Goal: Task Accomplishment & Management: Complete application form

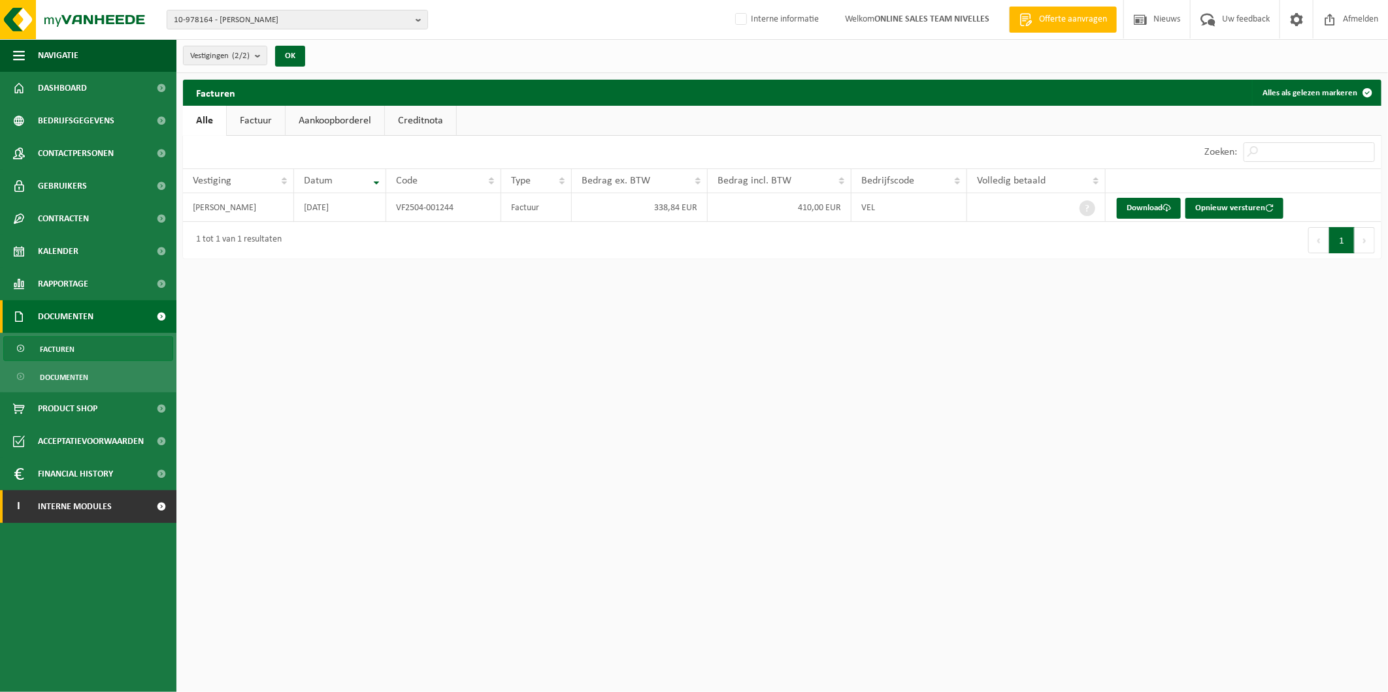
click at [98, 506] on span "Interne modules" at bounding box center [75, 507] width 74 height 33
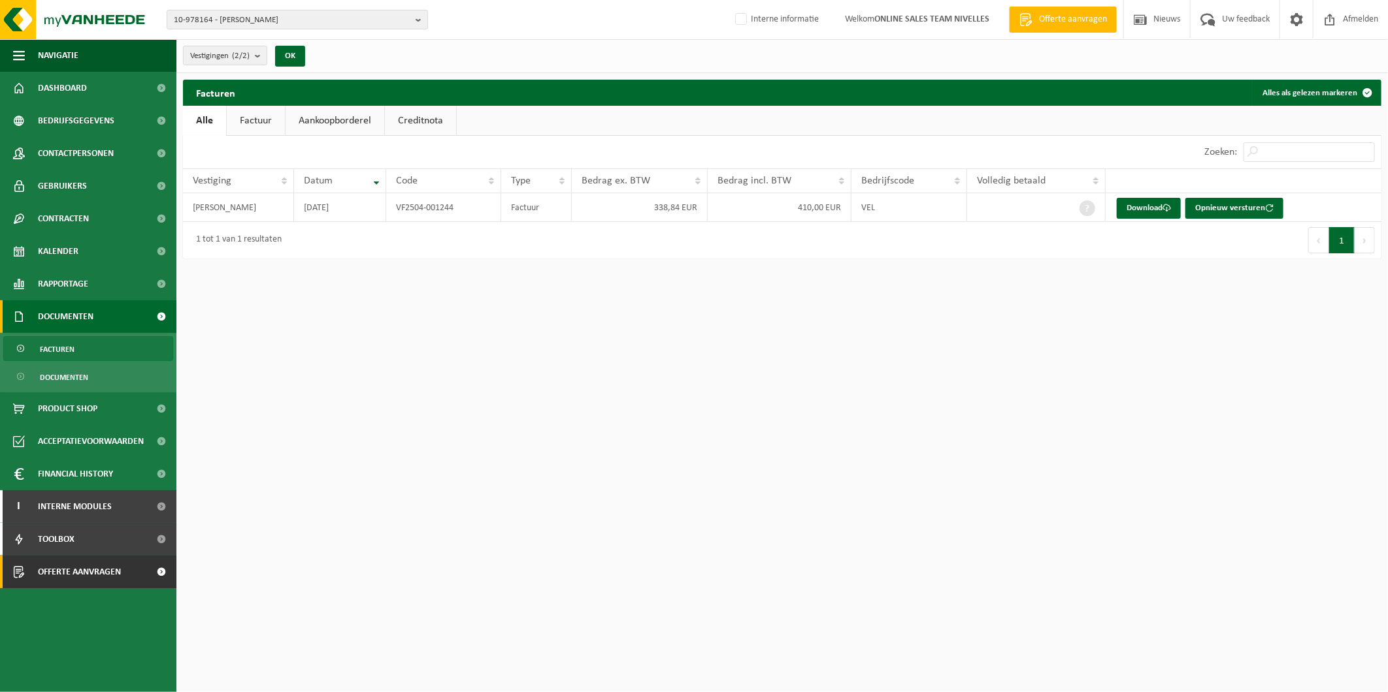
click at [103, 571] on span "Offerte aanvragen" at bounding box center [79, 572] width 83 height 33
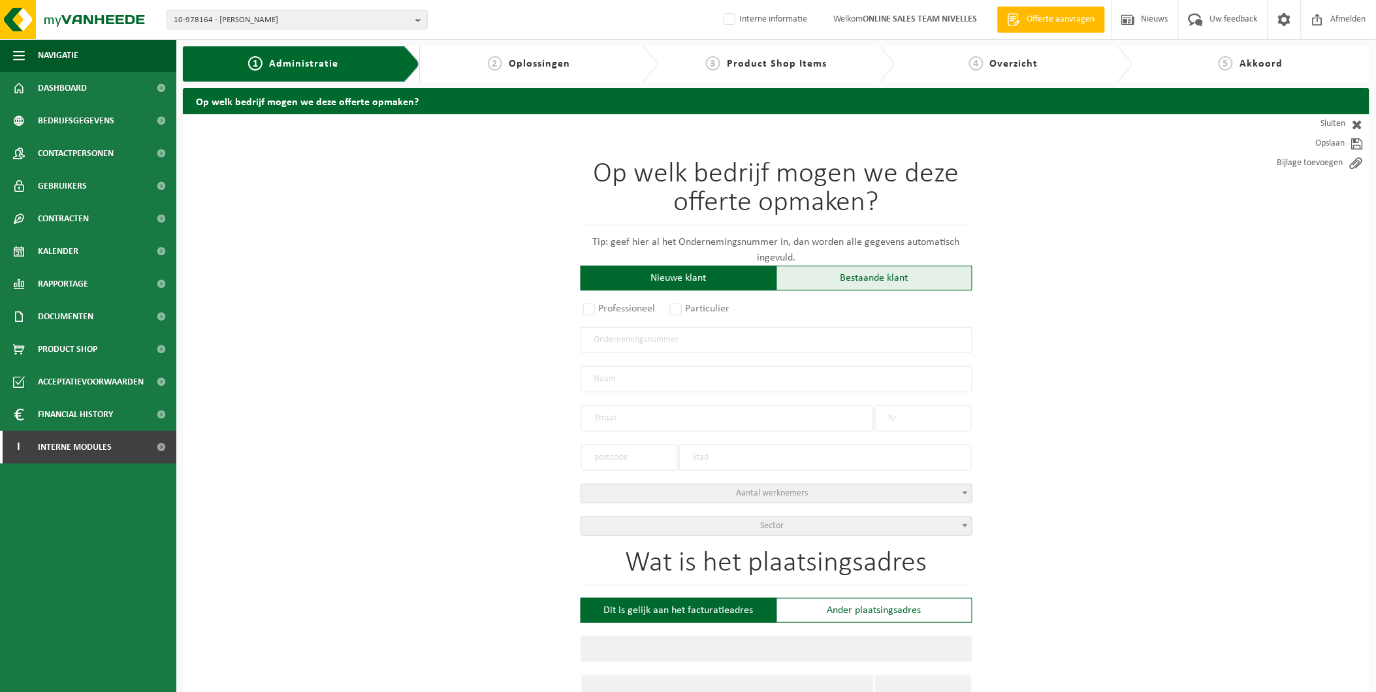
click at [859, 268] on div "Bestaande klant" at bounding box center [875, 278] width 196 height 25
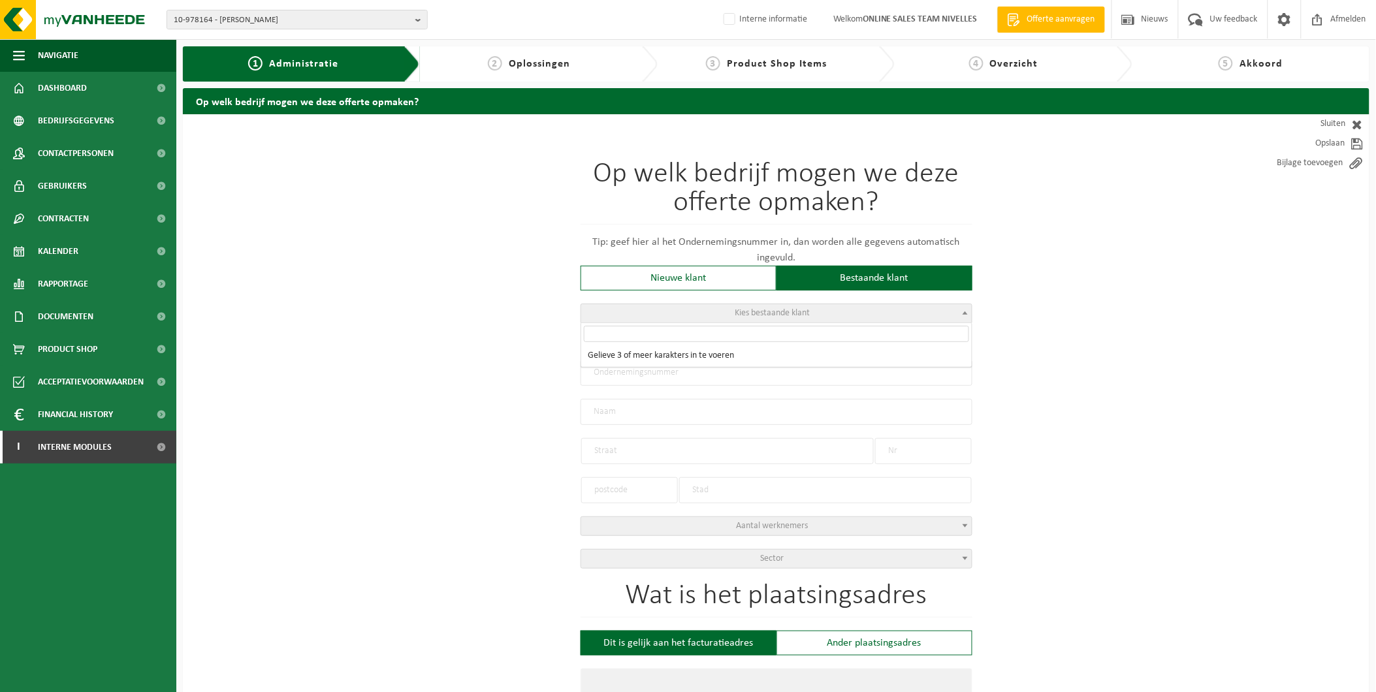
click at [707, 318] on span "Kies bestaande klant" at bounding box center [776, 313] width 391 height 18
click at [649, 340] on input "search" at bounding box center [776, 334] width 385 height 16
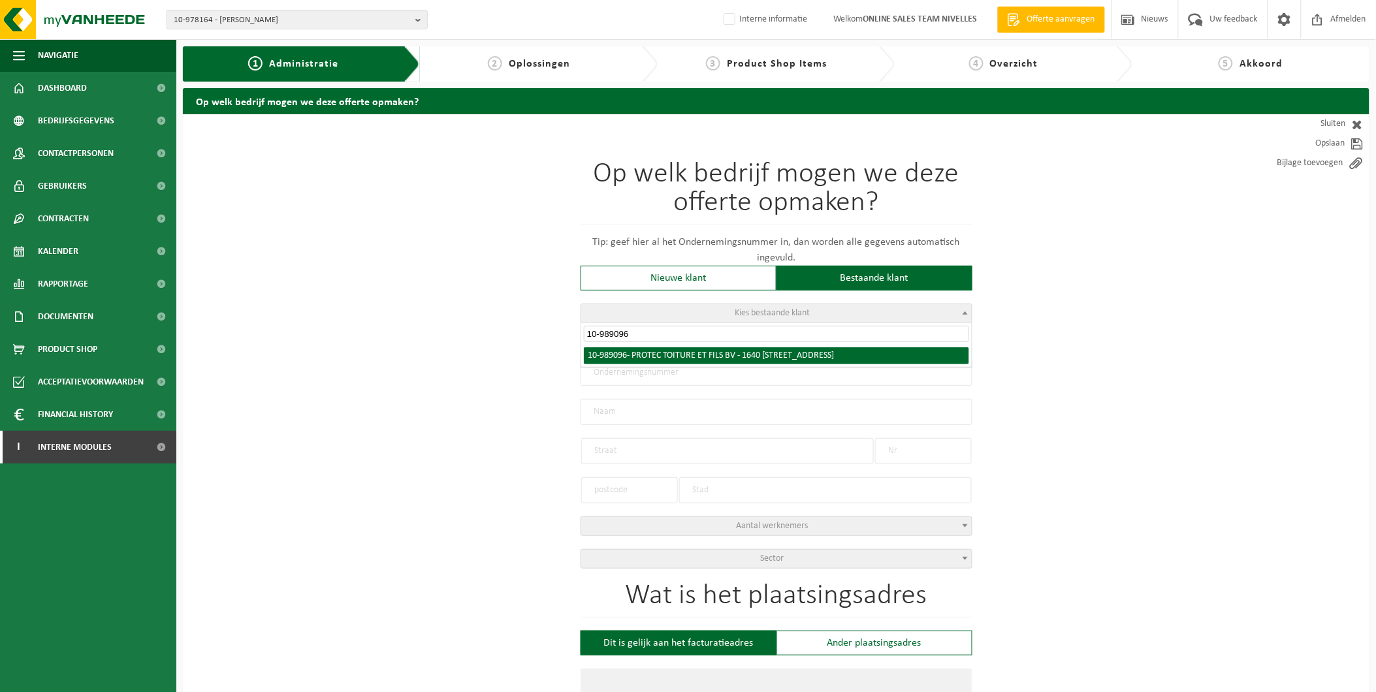
type input "10-989096"
radio input "true"
type input "1023.961.001"
type input "PROTEC TOITURE ET FILS BV"
type input "LINDESTRAAT"
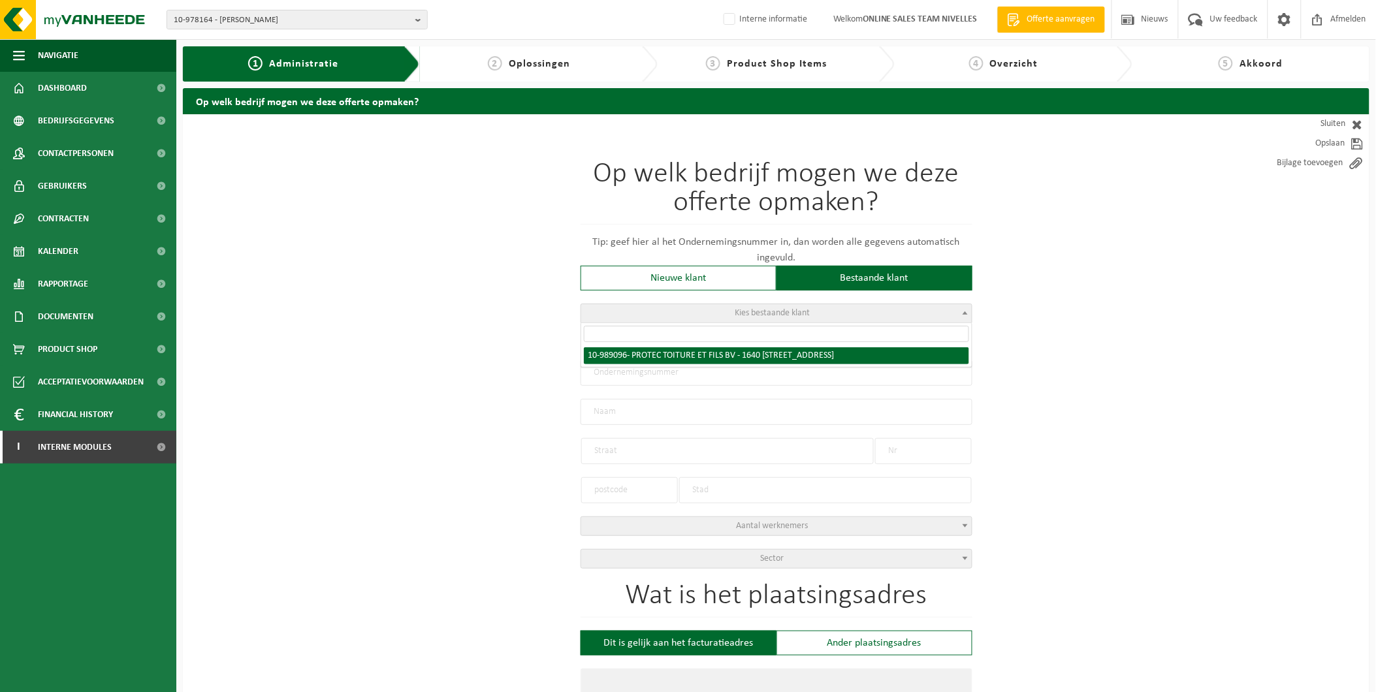
type input "42"
type input "1640"
type input "SINT-GENESIUS-RODE"
type input "PROTEC TOITURE ET FILS BV"
type input "LINDESTRAAT"
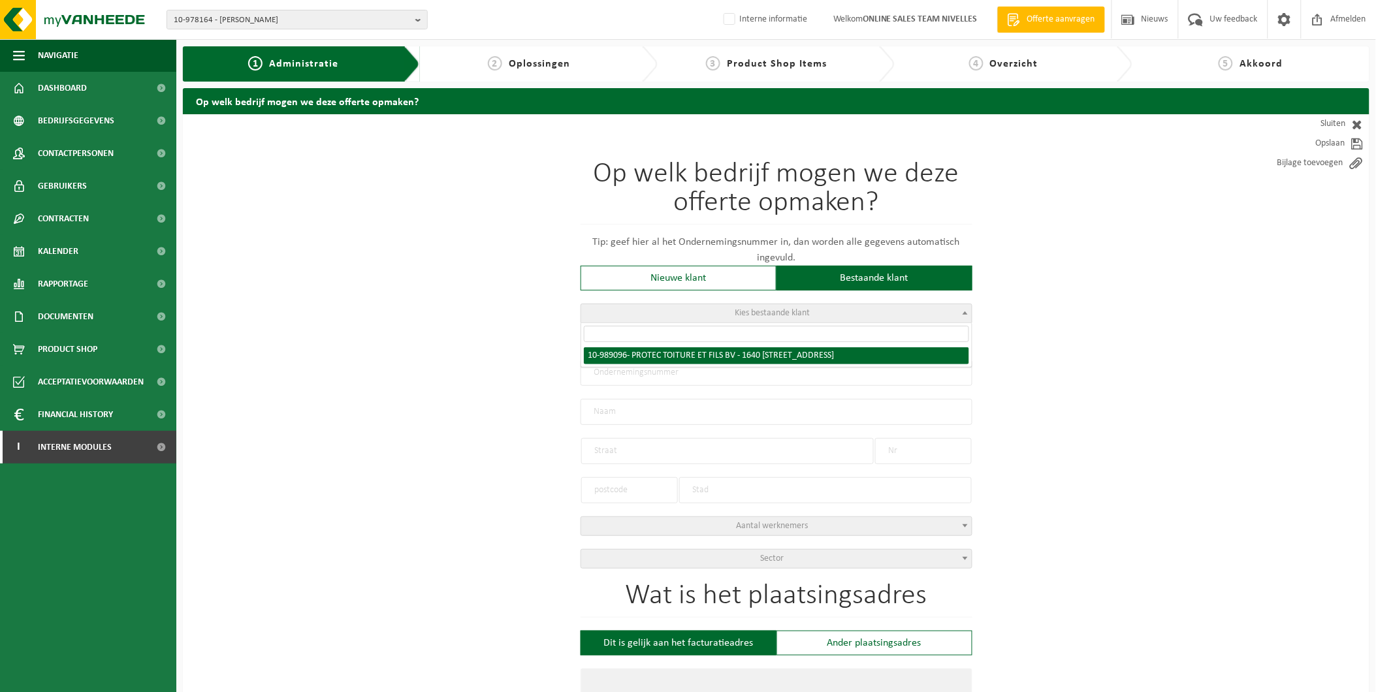
type input "42"
type input "1640"
type input "SINT-GENESIUS-RODE"
select select "168199"
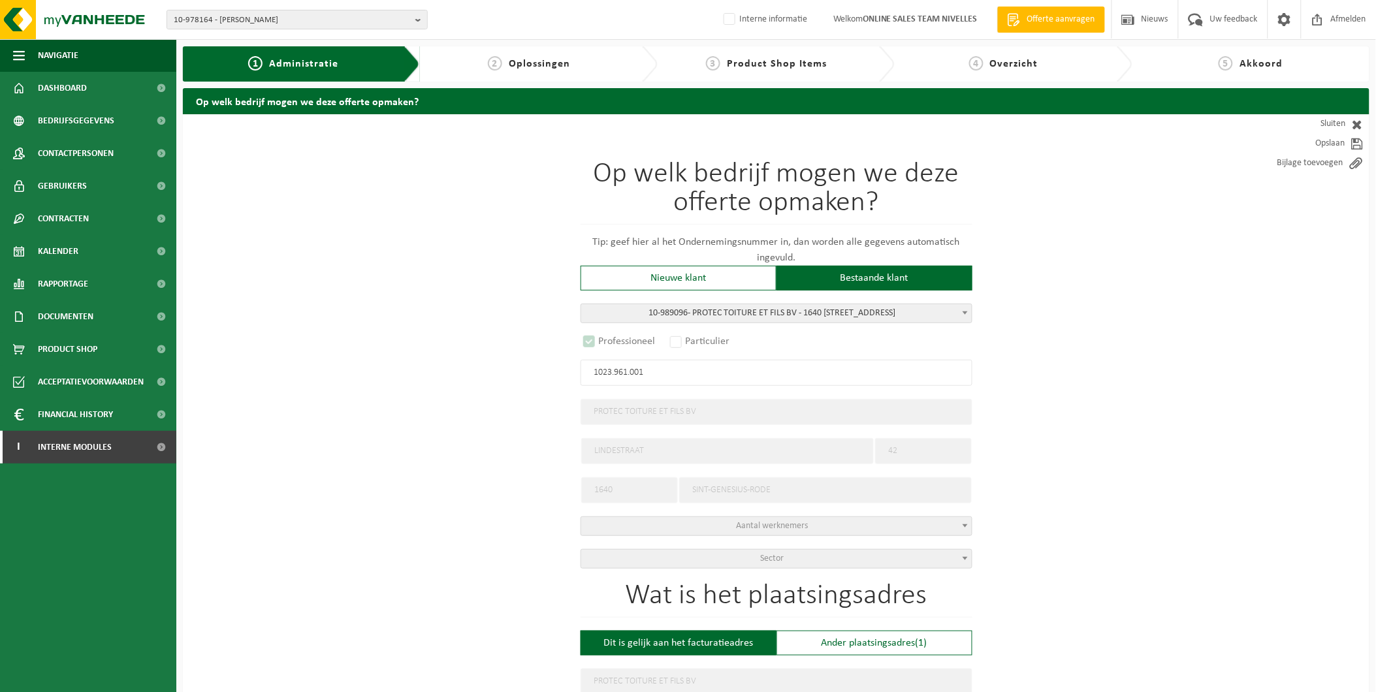
select select "D"
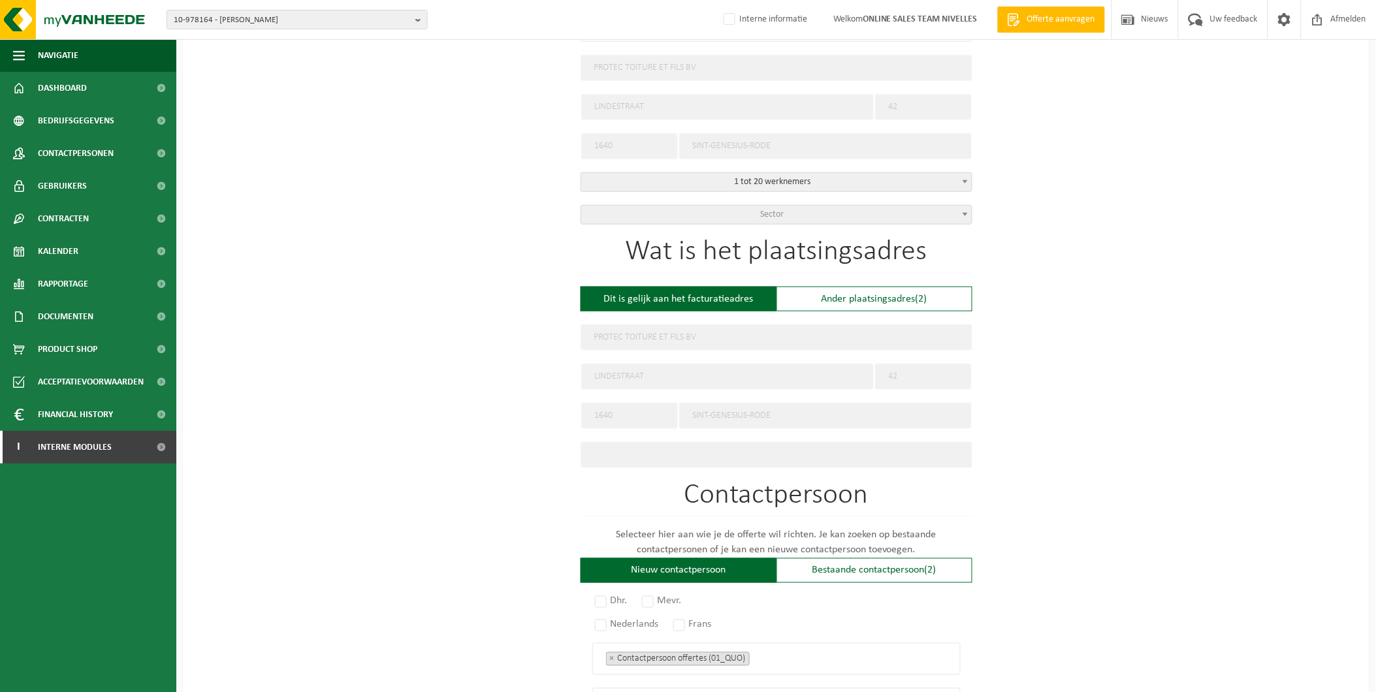
scroll to position [363, 0]
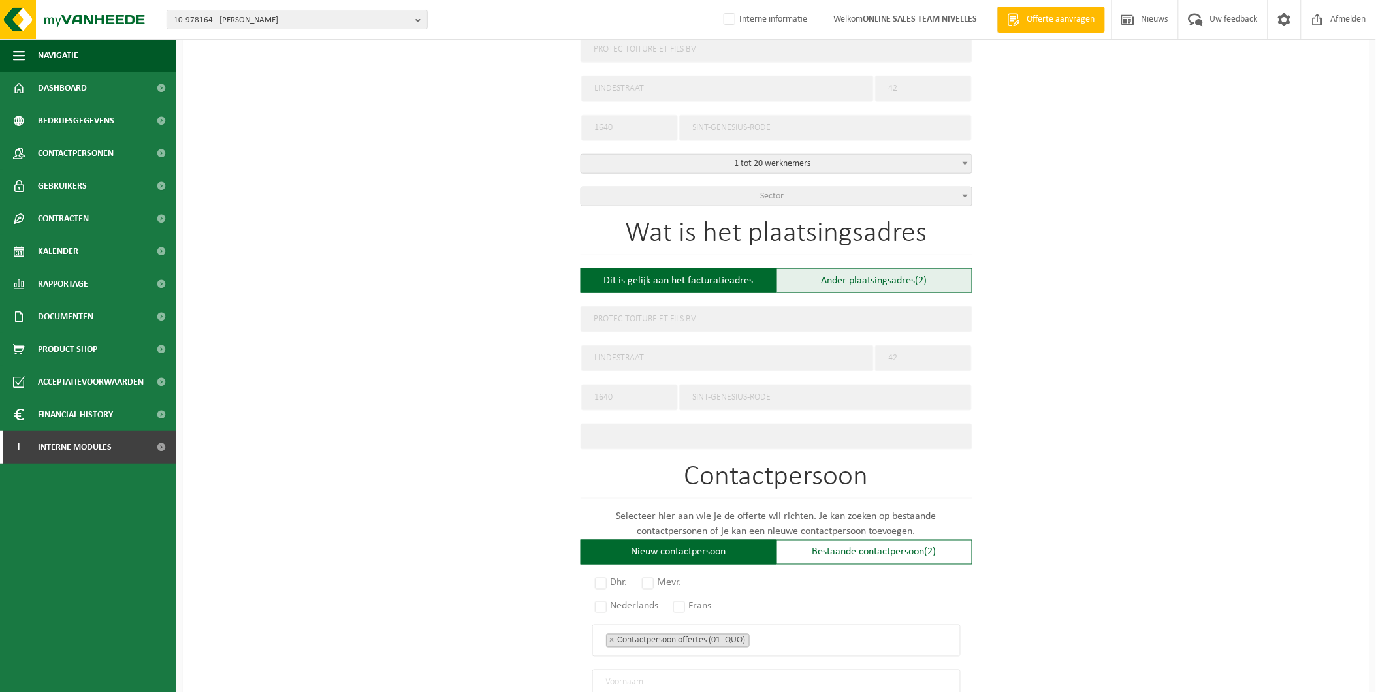
click at [916, 281] on div "Ander plaatsingsadres (2)" at bounding box center [875, 280] width 196 height 25
type input "Werf -"
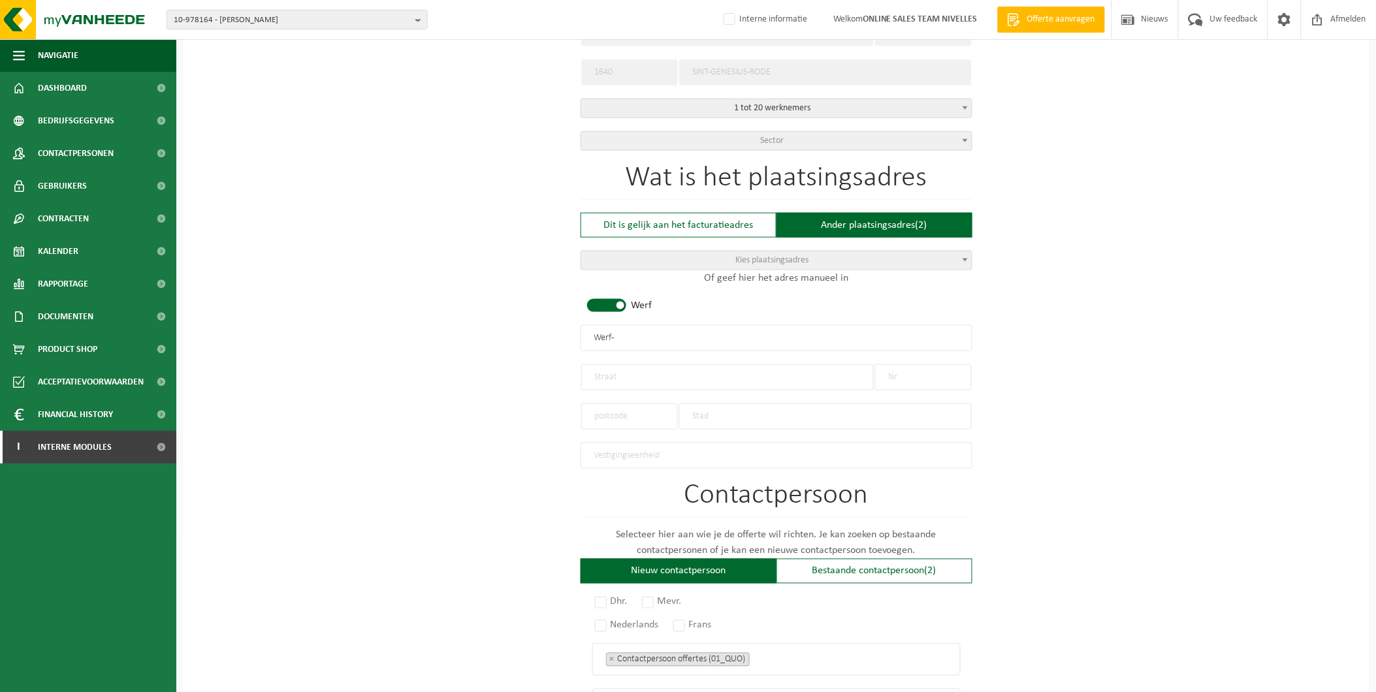
scroll to position [508, 0]
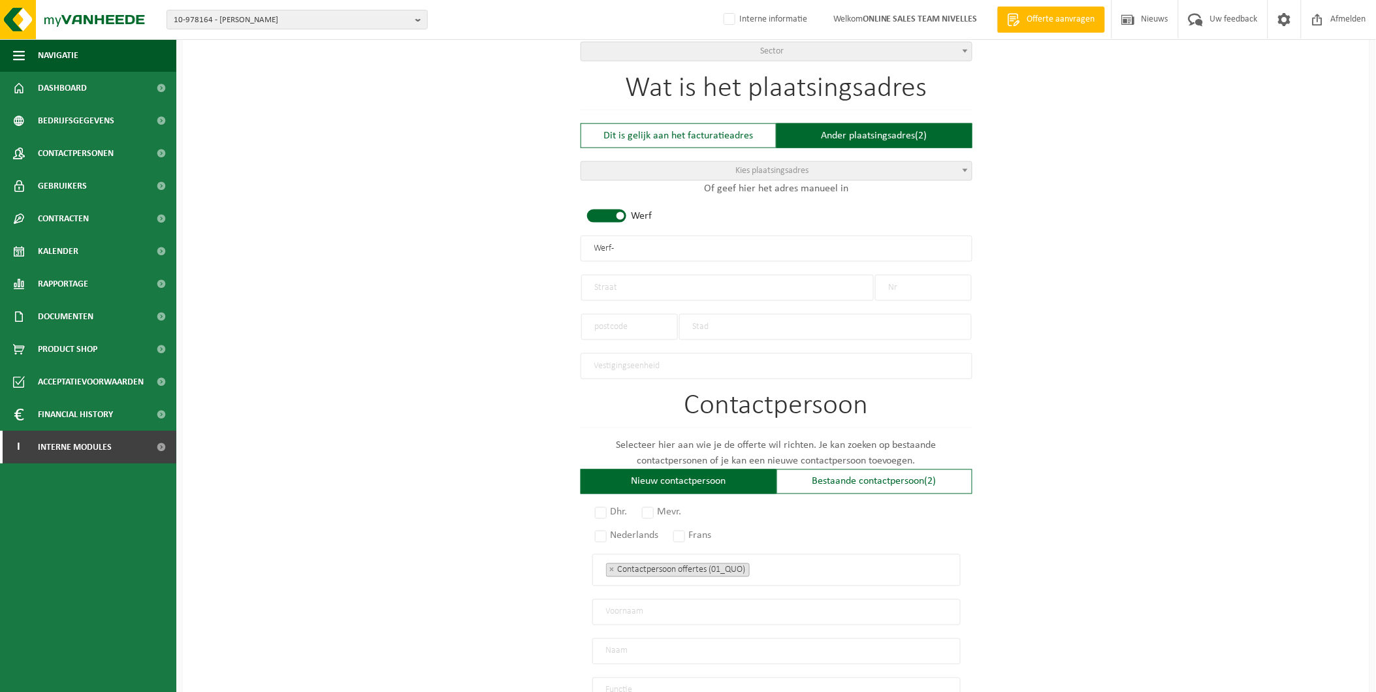
click at [617, 282] on input "text" at bounding box center [727, 288] width 293 height 26
click at [904, 282] on input "text" at bounding box center [923, 288] width 97 height 26
type input "1"
click at [704, 288] on input "text" at bounding box center [727, 288] width 293 height 26
type input "Avenue >Sainte Anne"
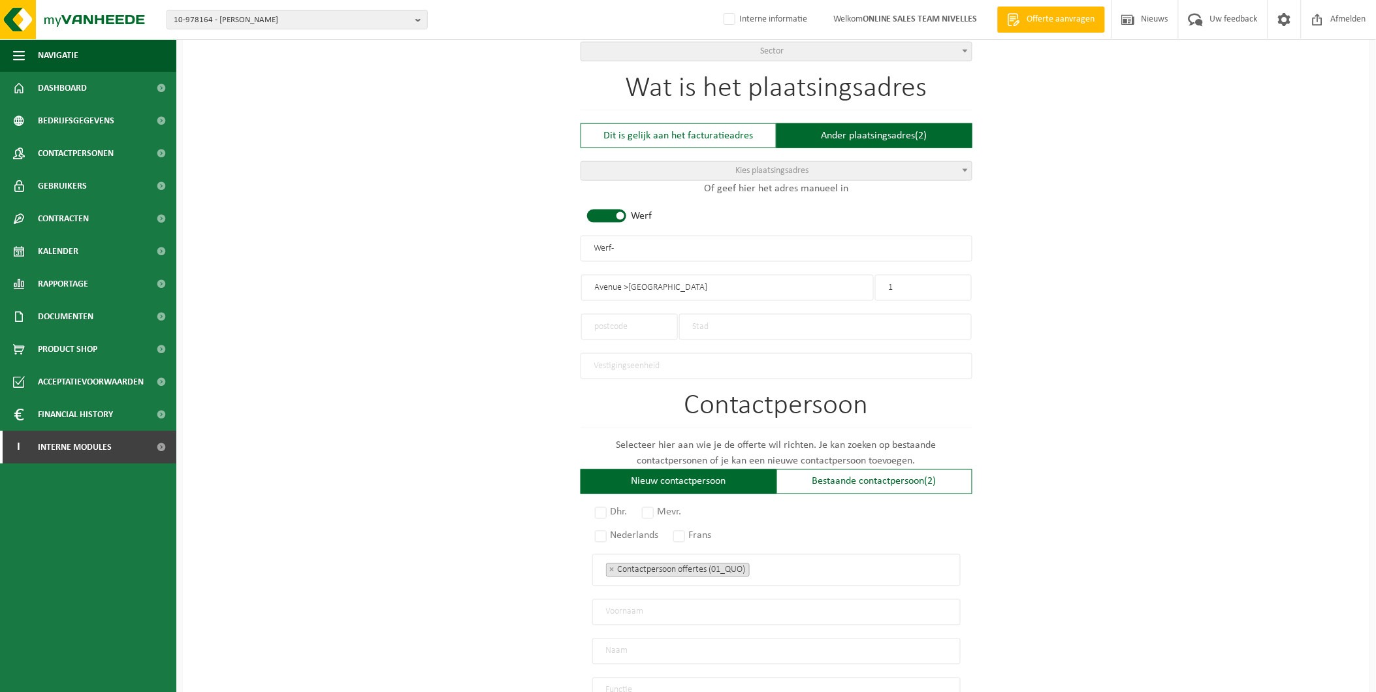
click at [650, 324] on input "text" at bounding box center [629, 327] width 97 height 26
click at [719, 321] on input "text" at bounding box center [825, 327] width 293 height 26
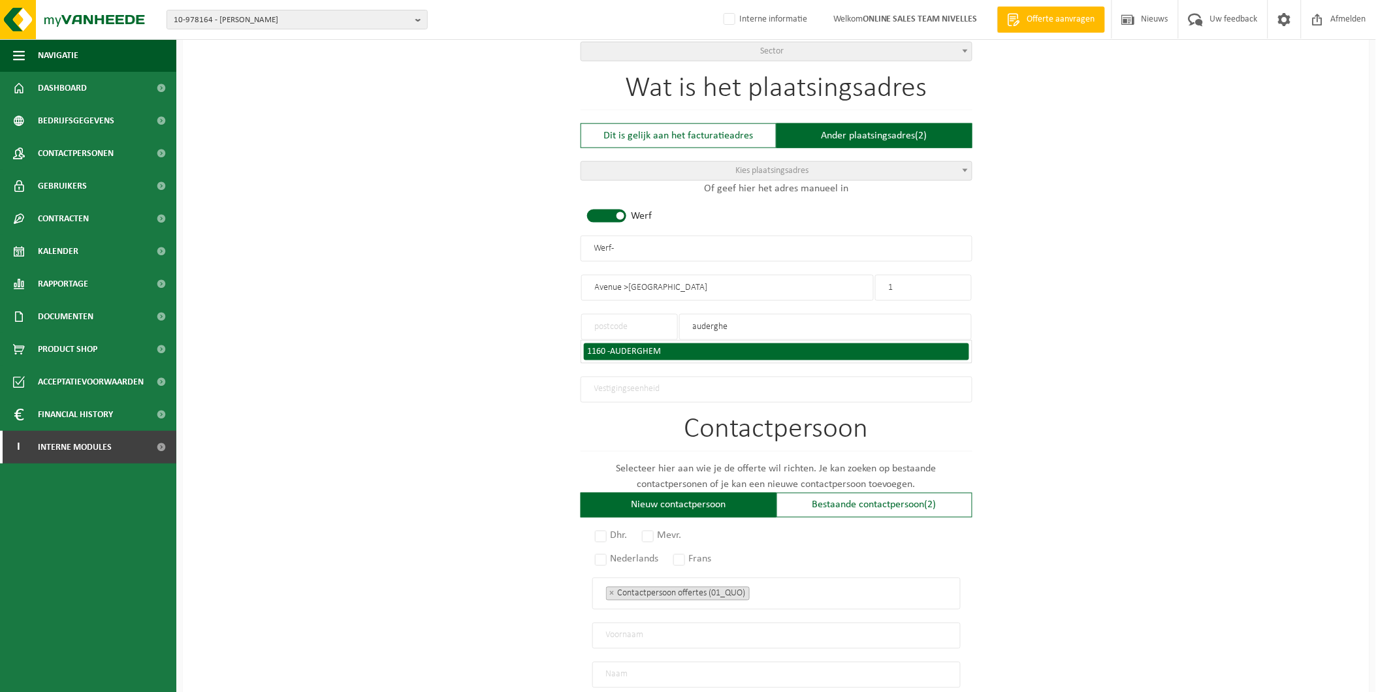
type input "auderghe"
click at [634, 347] on span "AUDERGHEM" at bounding box center [636, 352] width 51 height 10
type input "1160"
type input "AUDERGHEM"
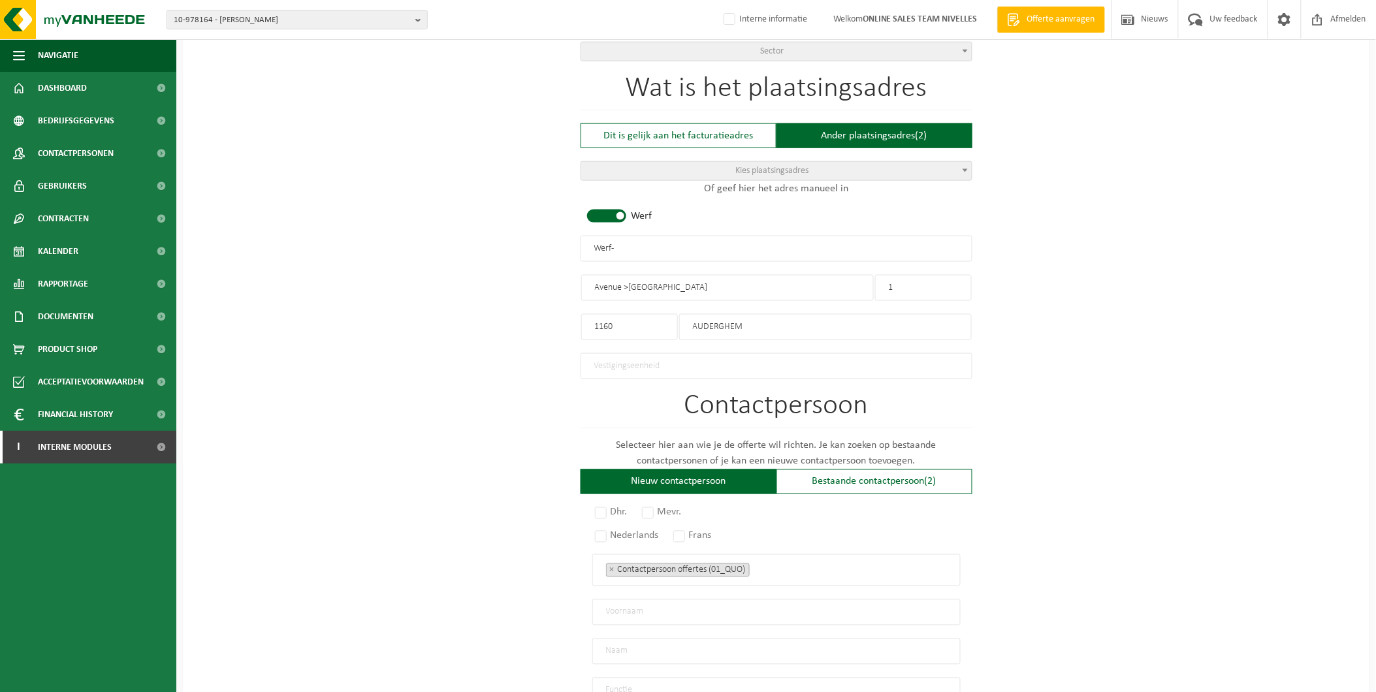
click at [623, 283] on input "Avenue >Sainte Anne" at bounding box center [727, 288] width 293 height 26
type input "Avenue Sainte Anne"
click at [682, 248] on input "Werf -" at bounding box center [777, 249] width 392 height 26
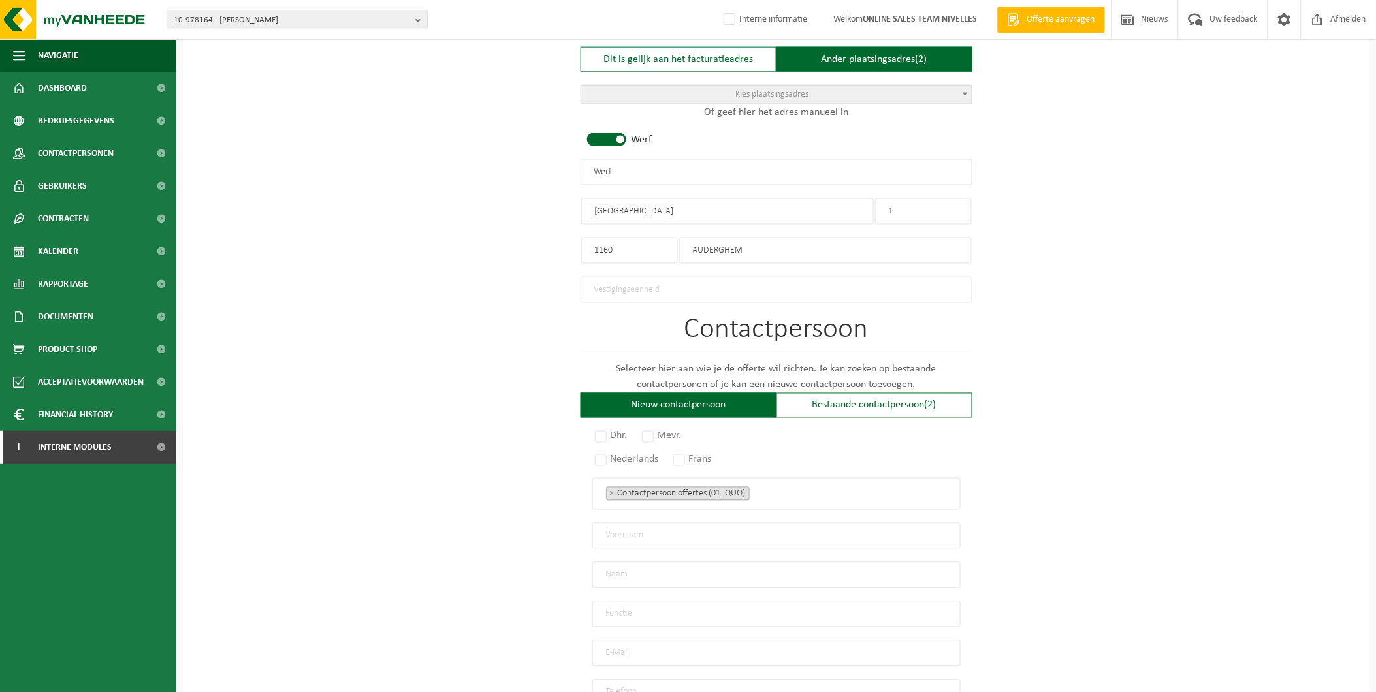
scroll to position [653, 0]
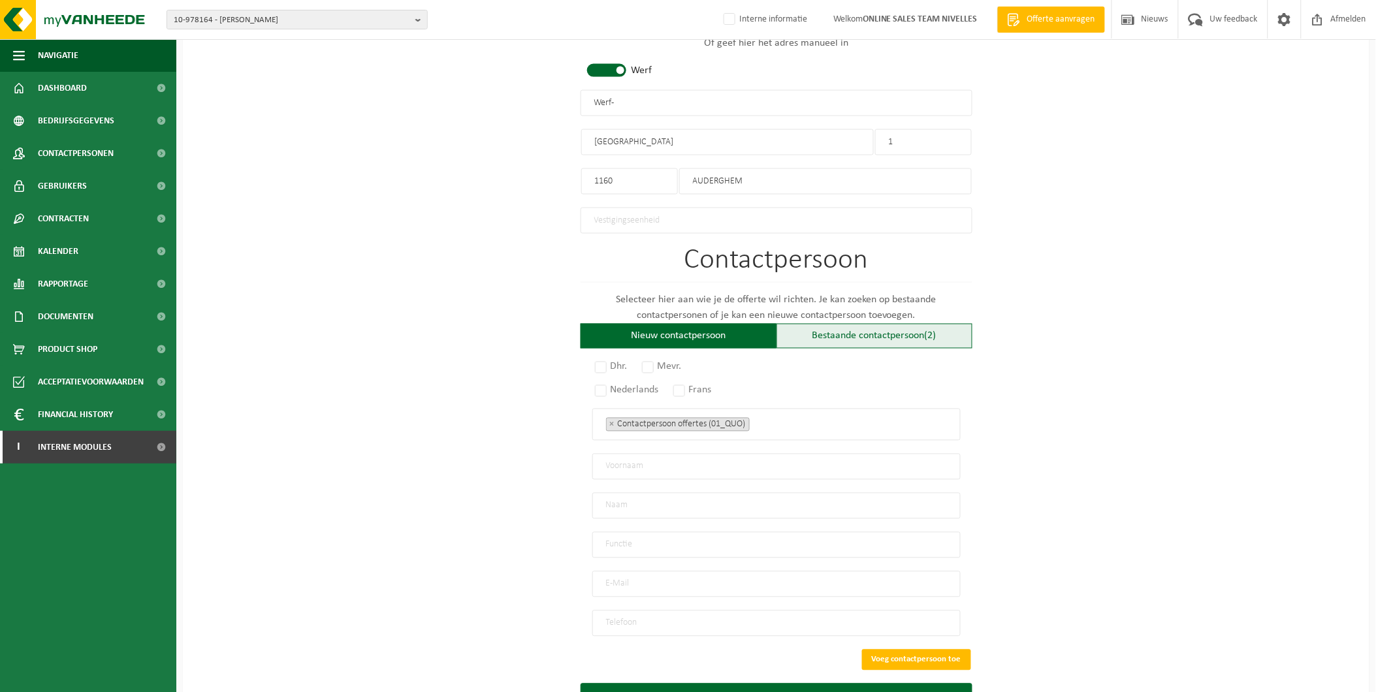
click at [913, 330] on div "Bestaande contactpersoon (2)" at bounding box center [875, 336] width 196 height 25
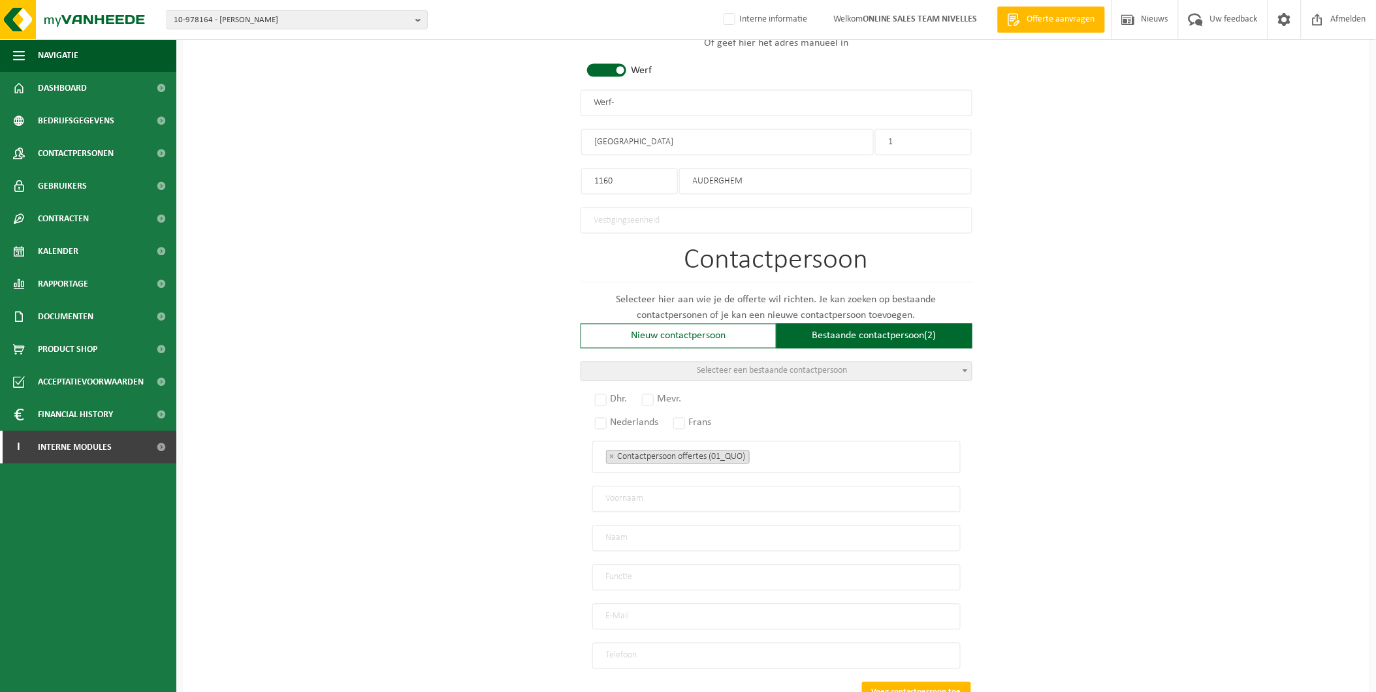
click at [839, 366] on span "Selecteer een bestaande contactpersoon" at bounding box center [773, 371] width 150 height 10
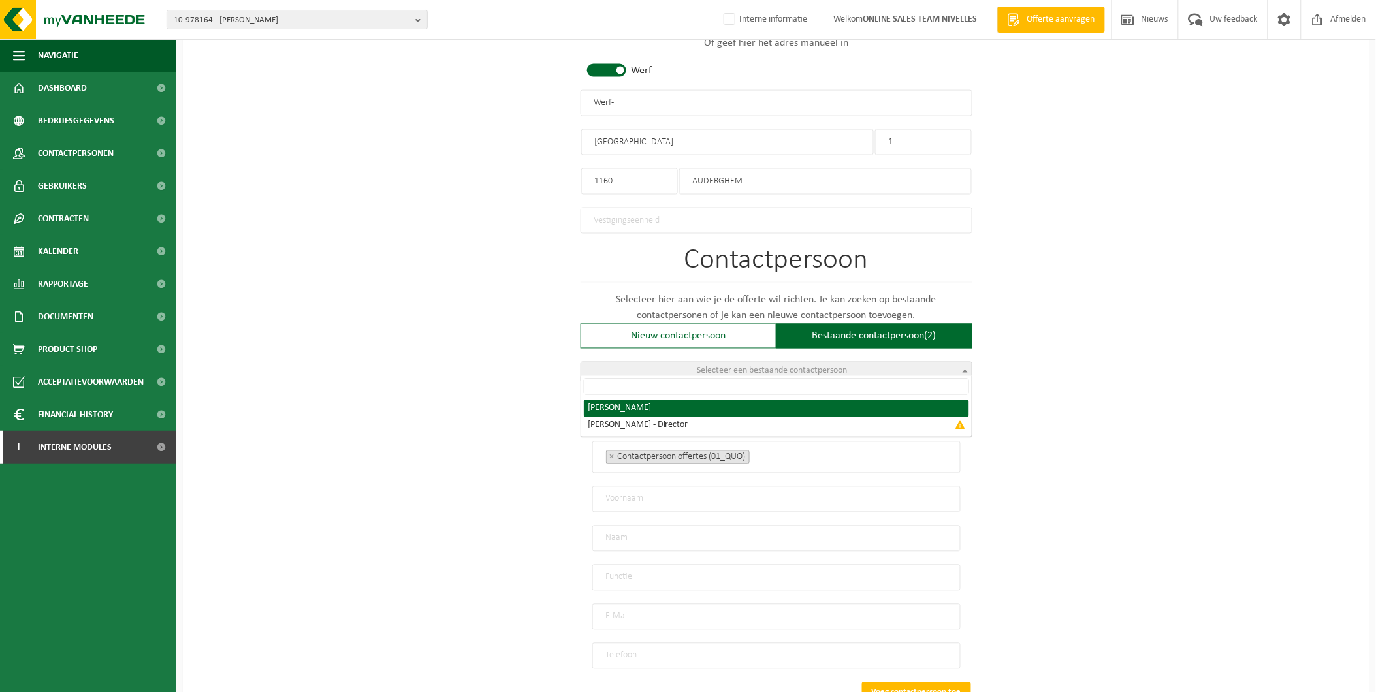
click at [622, 397] on span at bounding box center [776, 387] width 391 height 22
radio input "true"
select select "{"code":"10-989097","firstname":"AYRTON","surname":"BARTOLI","gender":"Unknown"…"
type input "AYRTON"
type input "BARTOLI"
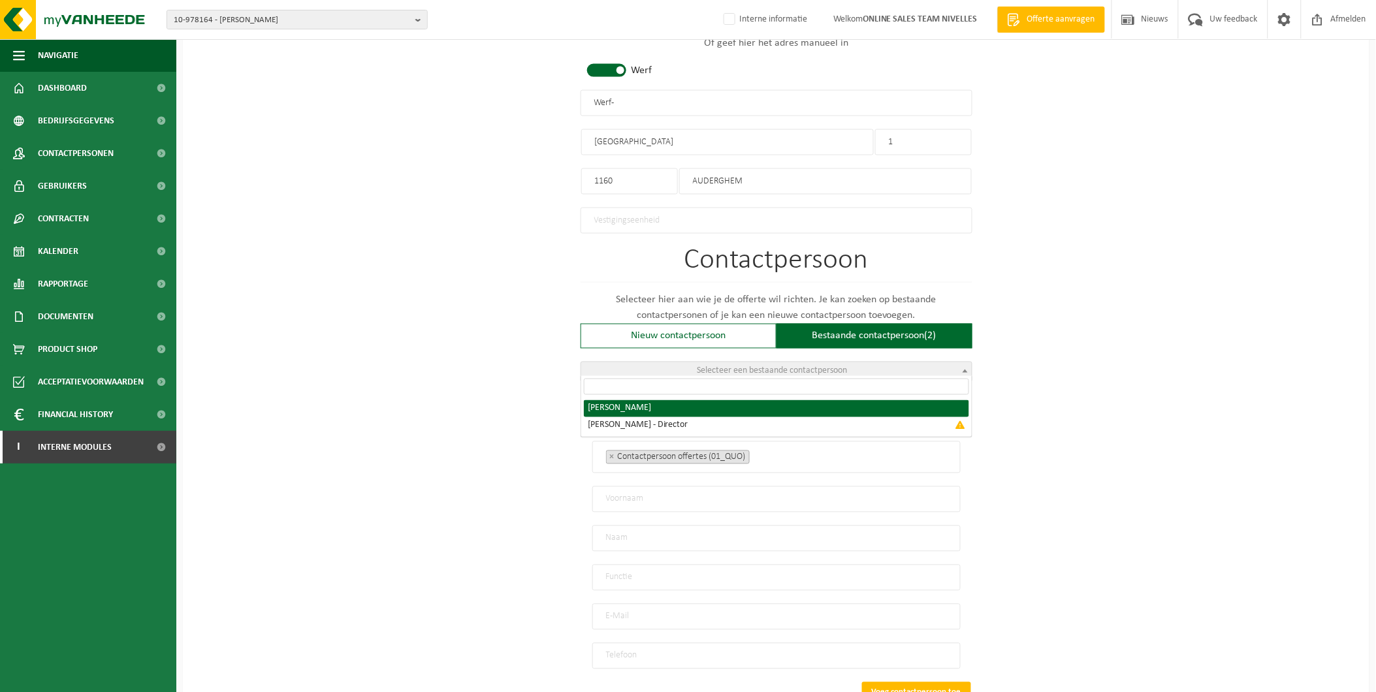
type input "ayrtonbartoli07@gmail.com"
type input "+32651084963"
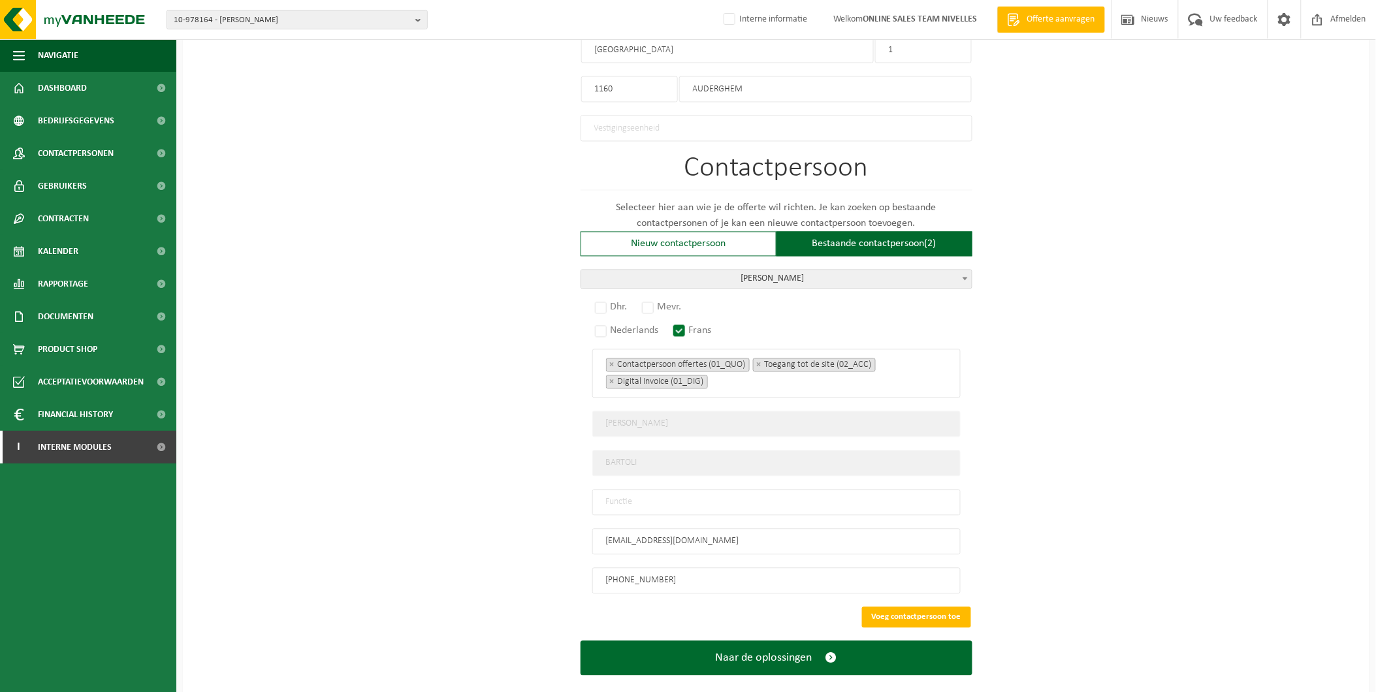
scroll to position [759, 0]
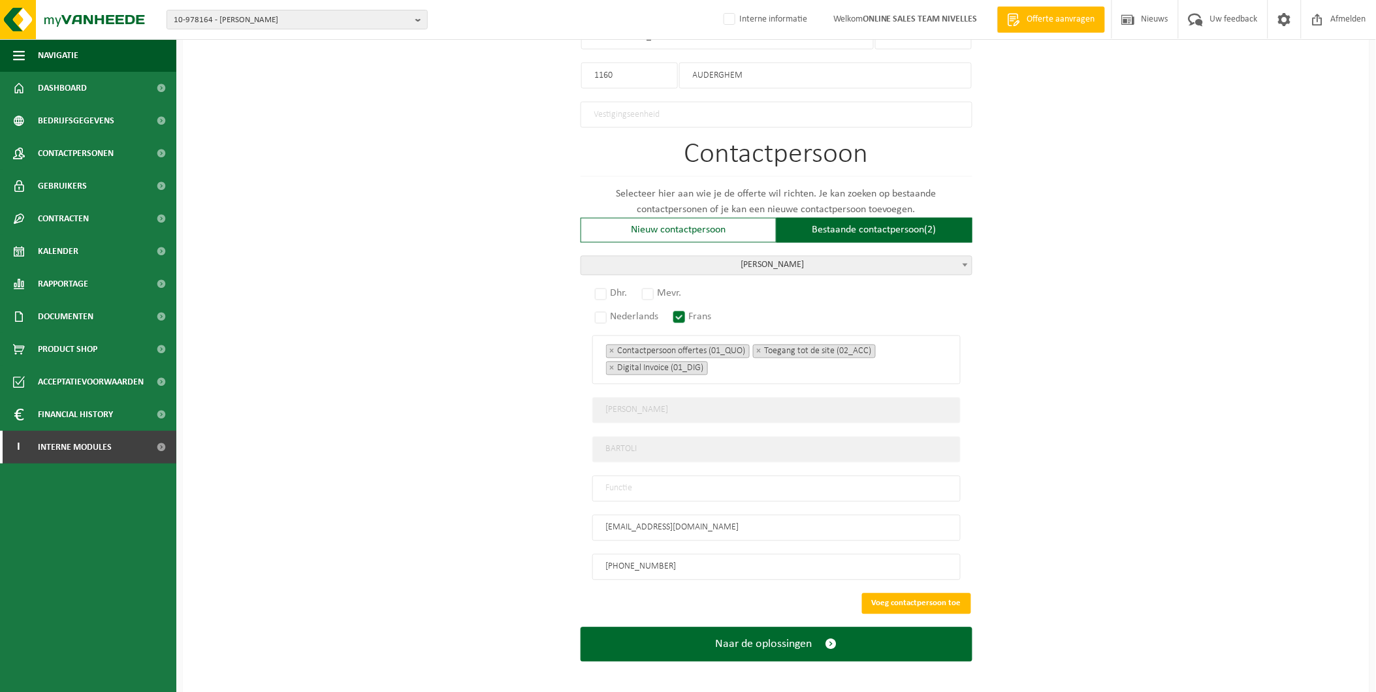
click at [624, 481] on input "text" at bounding box center [777, 489] width 368 height 26
type input "Manager"
click at [597, 285] on label "Dhr." at bounding box center [612, 294] width 39 height 18
radio input "true"
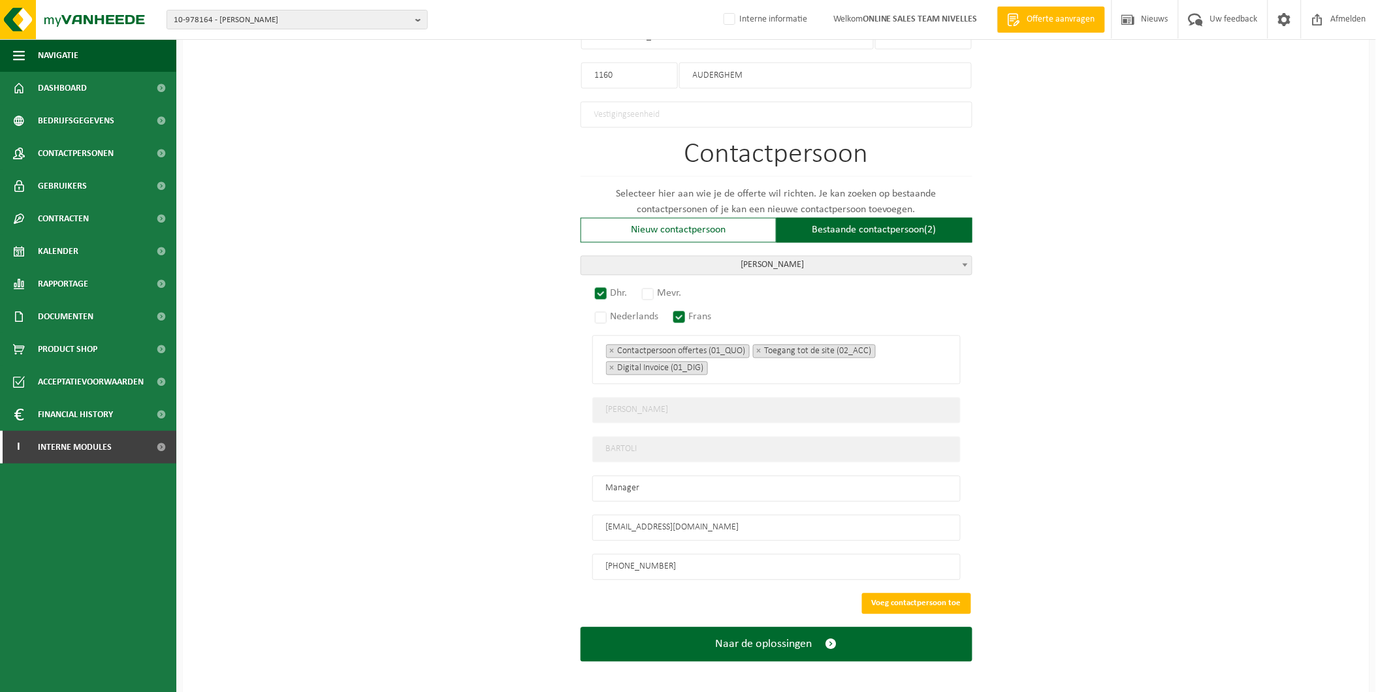
click at [727, 517] on input "ayrtonbartoli07@gmail.com" at bounding box center [777, 528] width 368 height 26
drag, startPoint x: 781, startPoint y: 523, endPoint x: 343, endPoint y: 514, distance: 437.8
click at [343, 514] on div "Op welk bedrijf mogen we deze offerte opmaken? Tip: geef hier al het Ondernemin…" at bounding box center [776, 25] width 1187 height 1340
type input "ayrtonbartoli07@gmail.com"
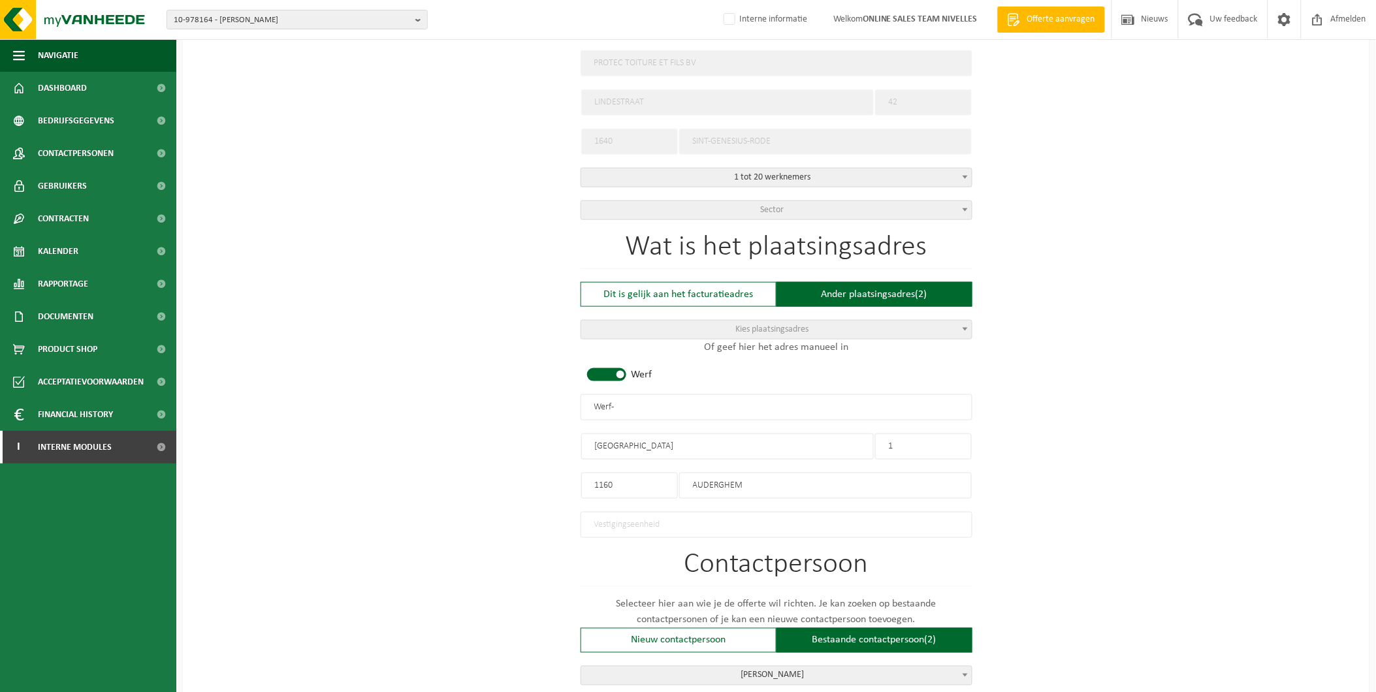
scroll to position [323, 0]
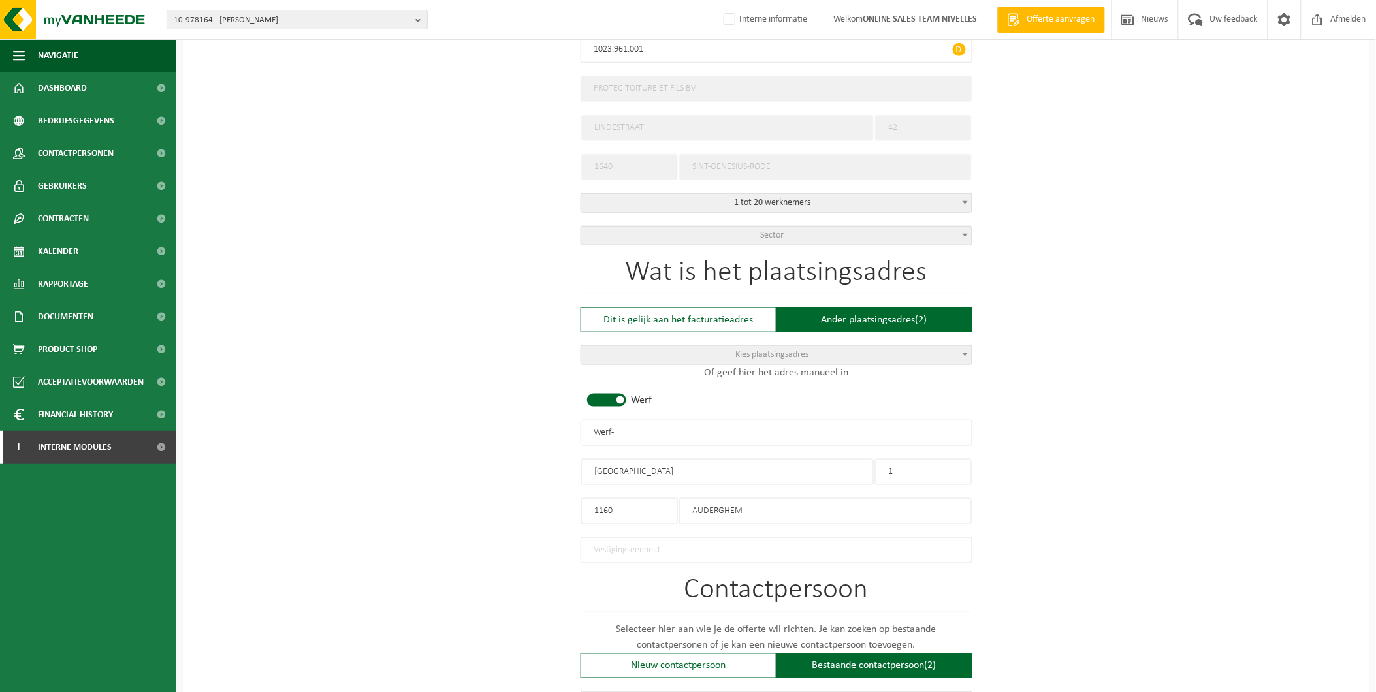
drag, startPoint x: 670, startPoint y: 432, endPoint x: 388, endPoint y: 428, distance: 282.2
click at [388, 428] on div "Op welk bedrijf mogen we deze offerte opmaken? Tip: geef hier al het Ondernemin…" at bounding box center [776, 461] width 1187 height 1340
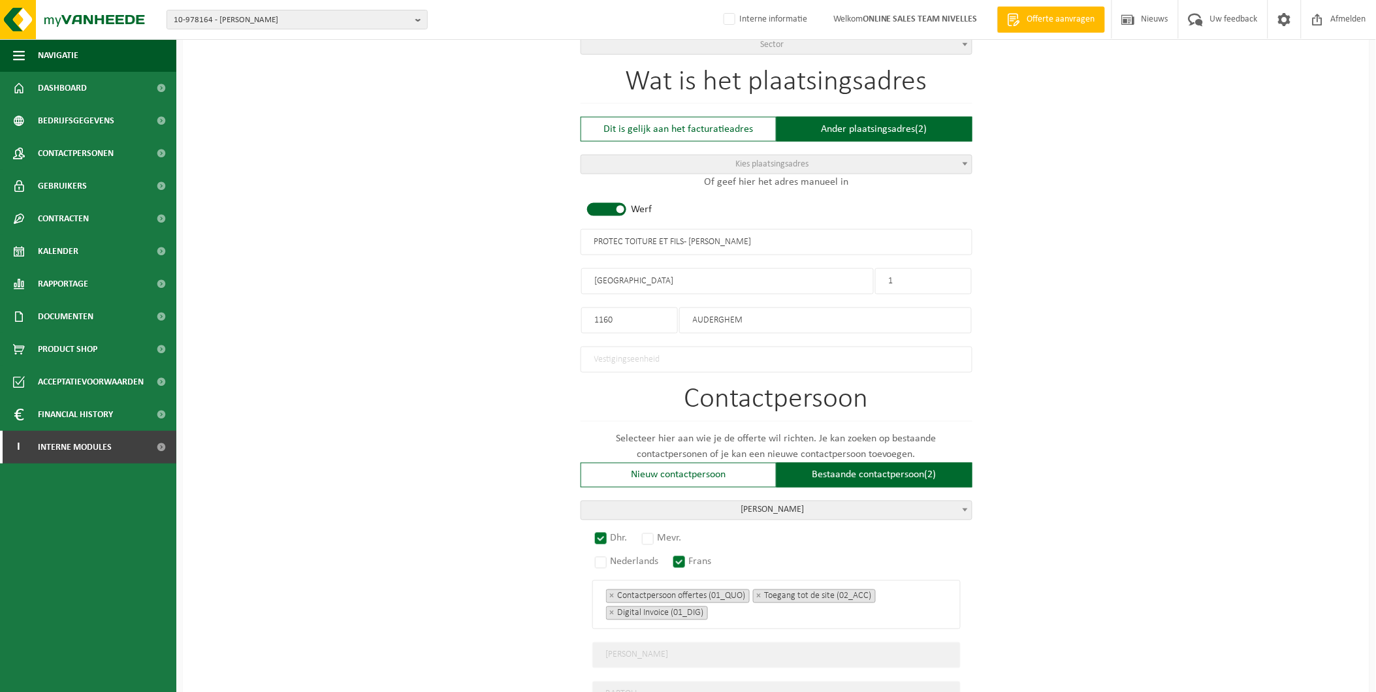
scroll to position [726, 0]
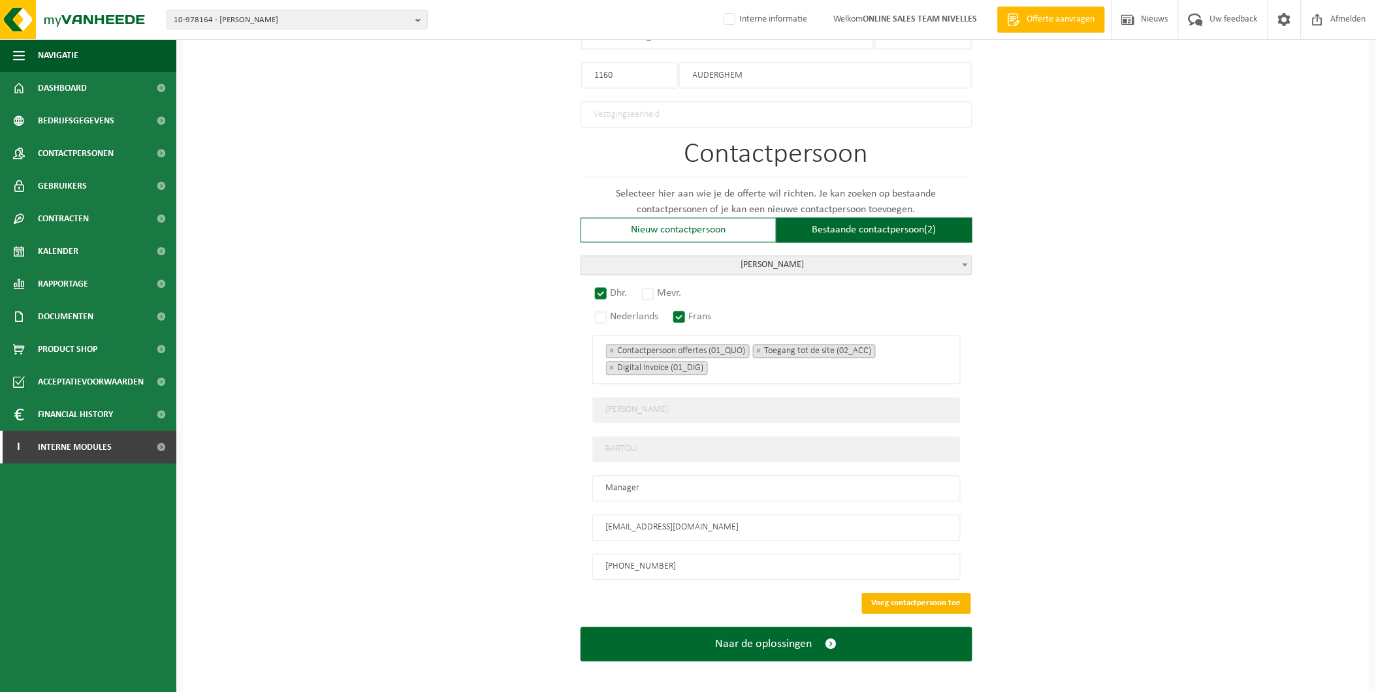
type input "PROTEC TOITURE ET FILS - [PERSON_NAME]"
click at [928, 598] on button "Voeg contactpersoon toe" at bounding box center [916, 604] width 109 height 21
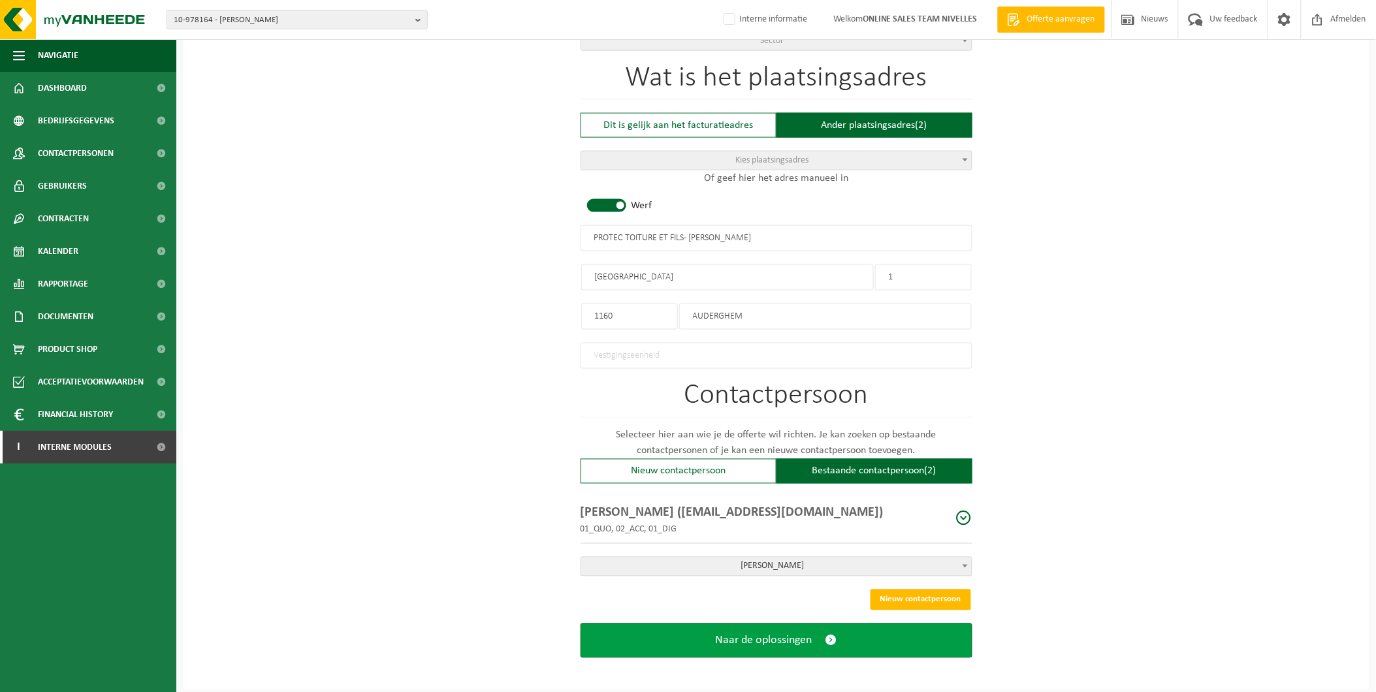
click at [854, 641] on button "Naar de oplossingen" at bounding box center [777, 641] width 392 height 35
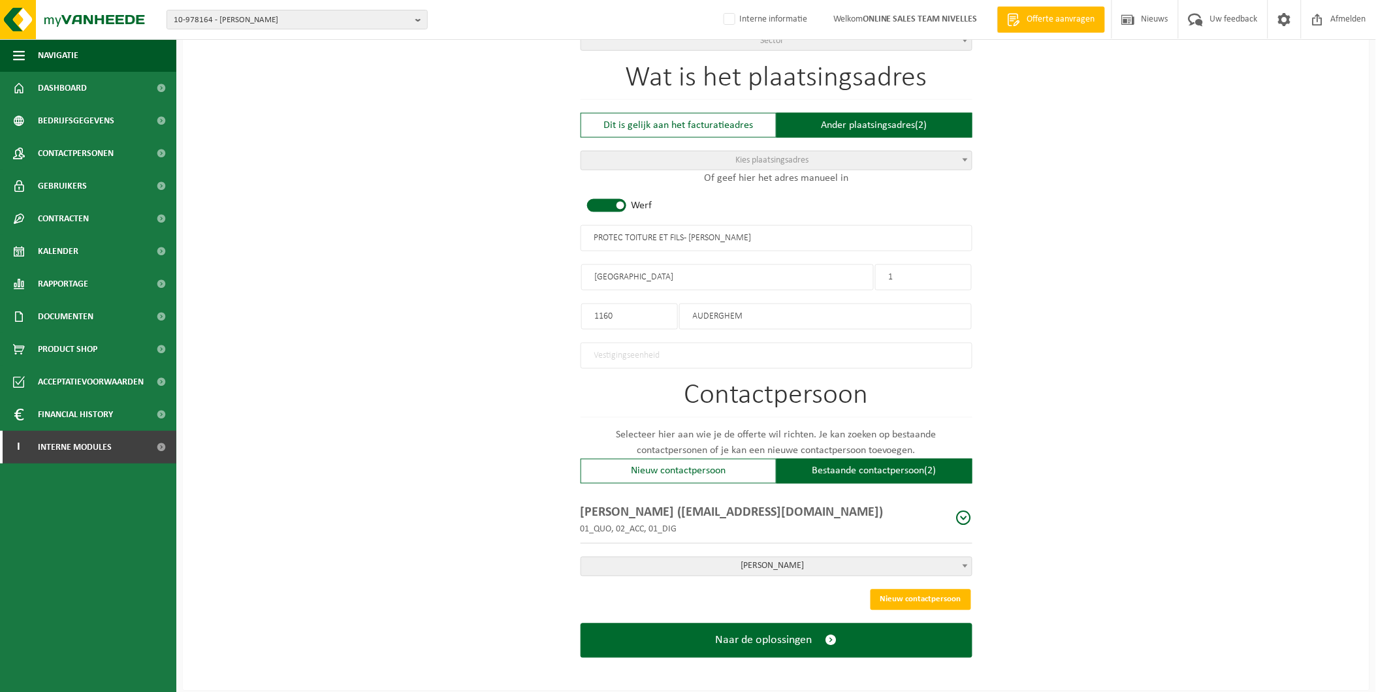
scroll to position [300, 0]
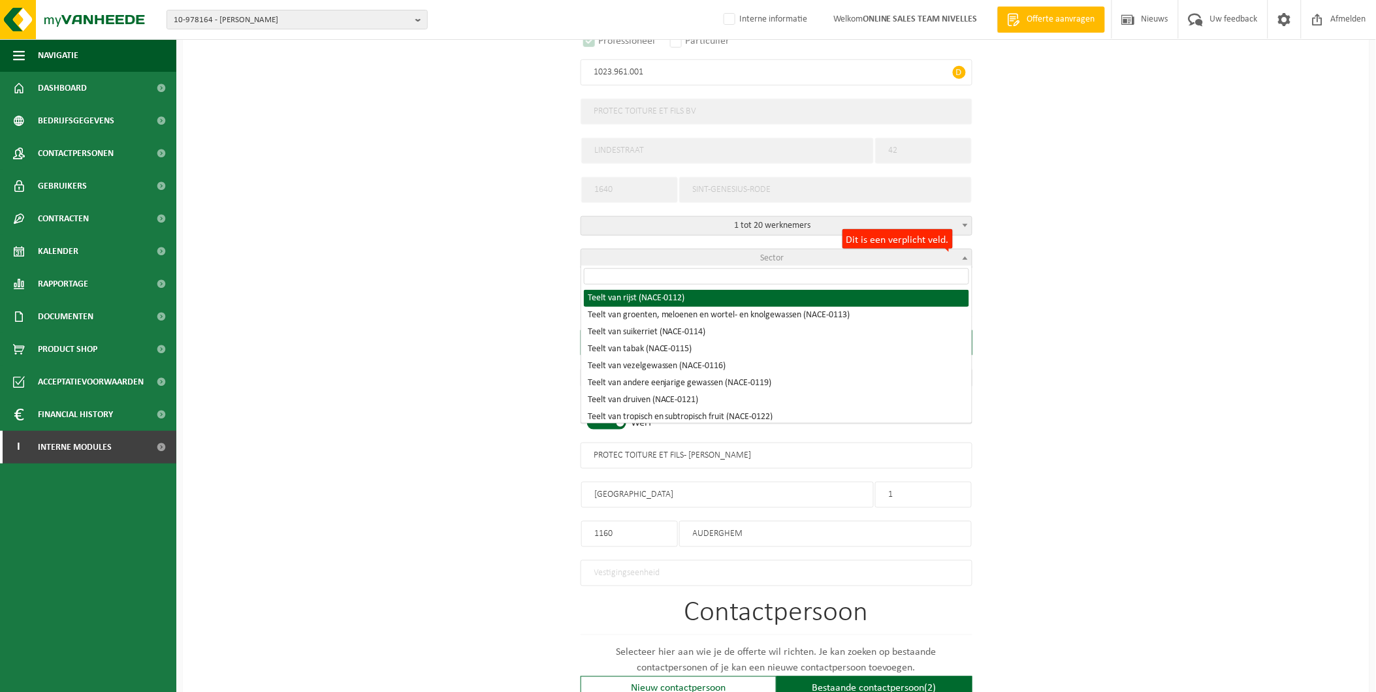
click at [742, 255] on span "Sector" at bounding box center [776, 259] width 391 height 18
type input "e"
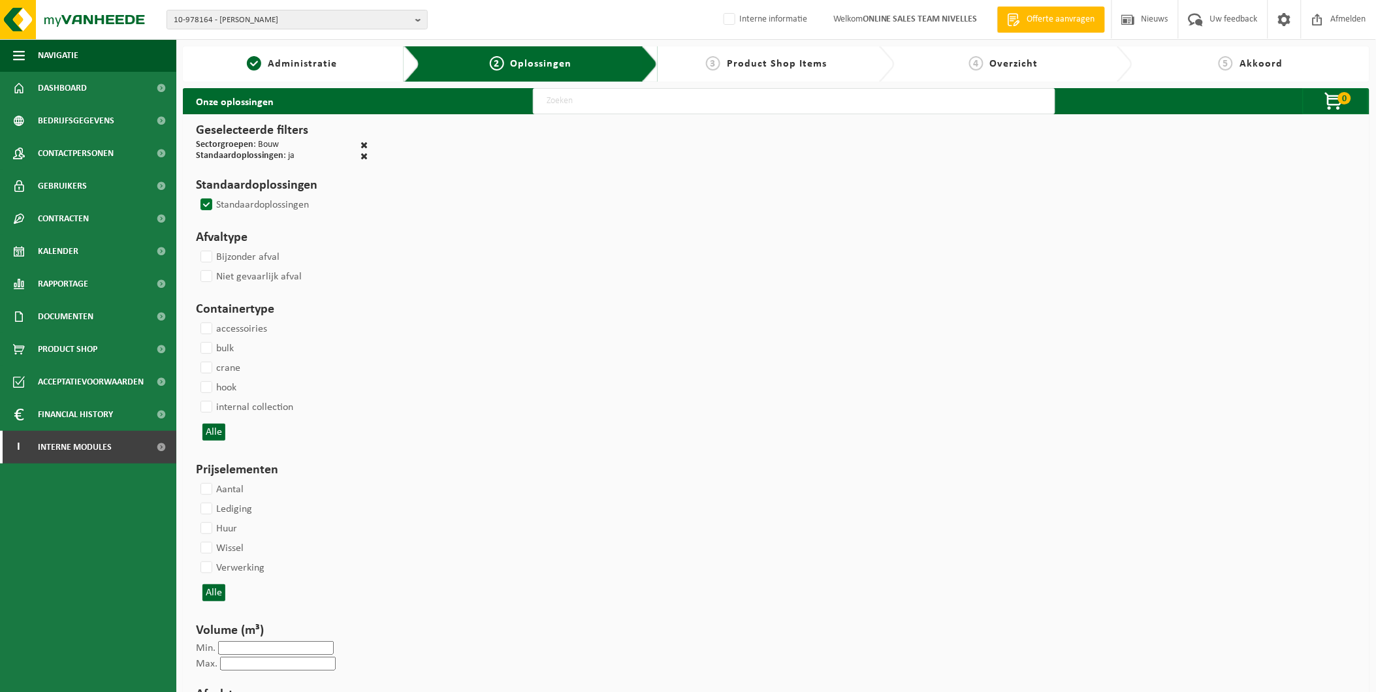
click at [559, 99] on input "text" at bounding box center [794, 101] width 523 height 26
type input "000291"
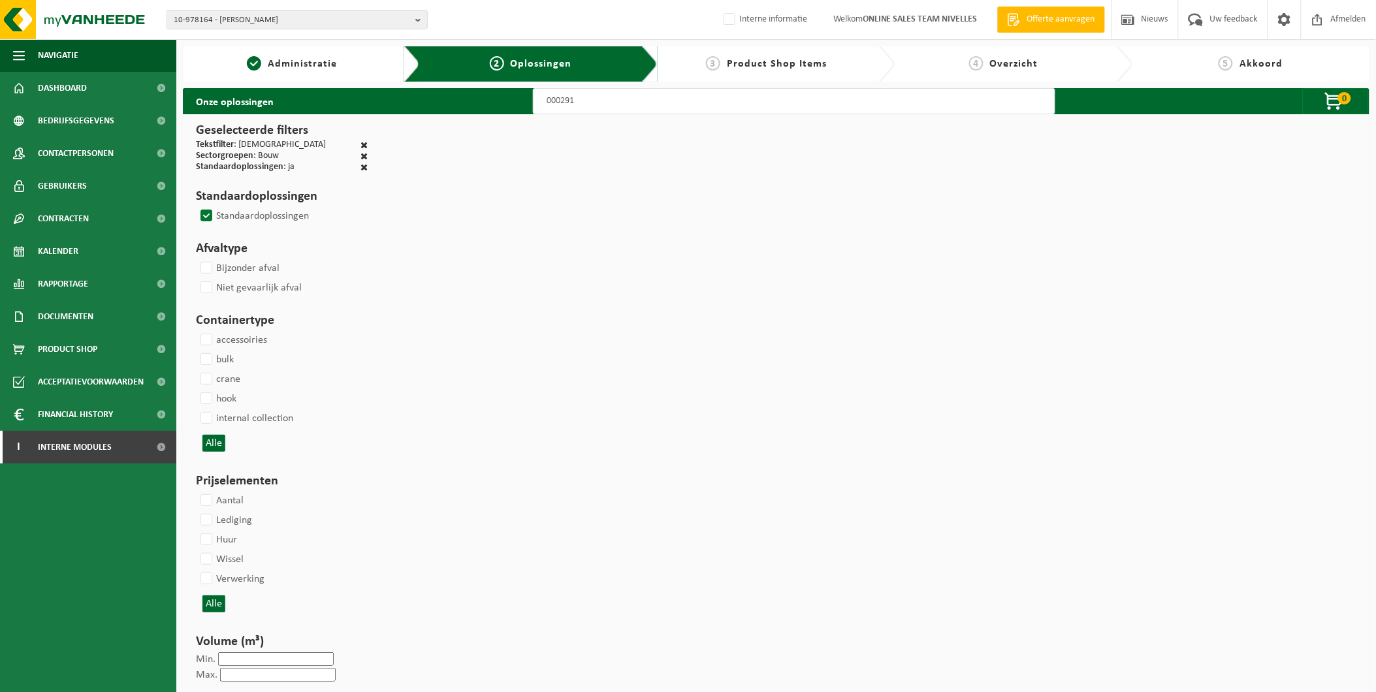
select select
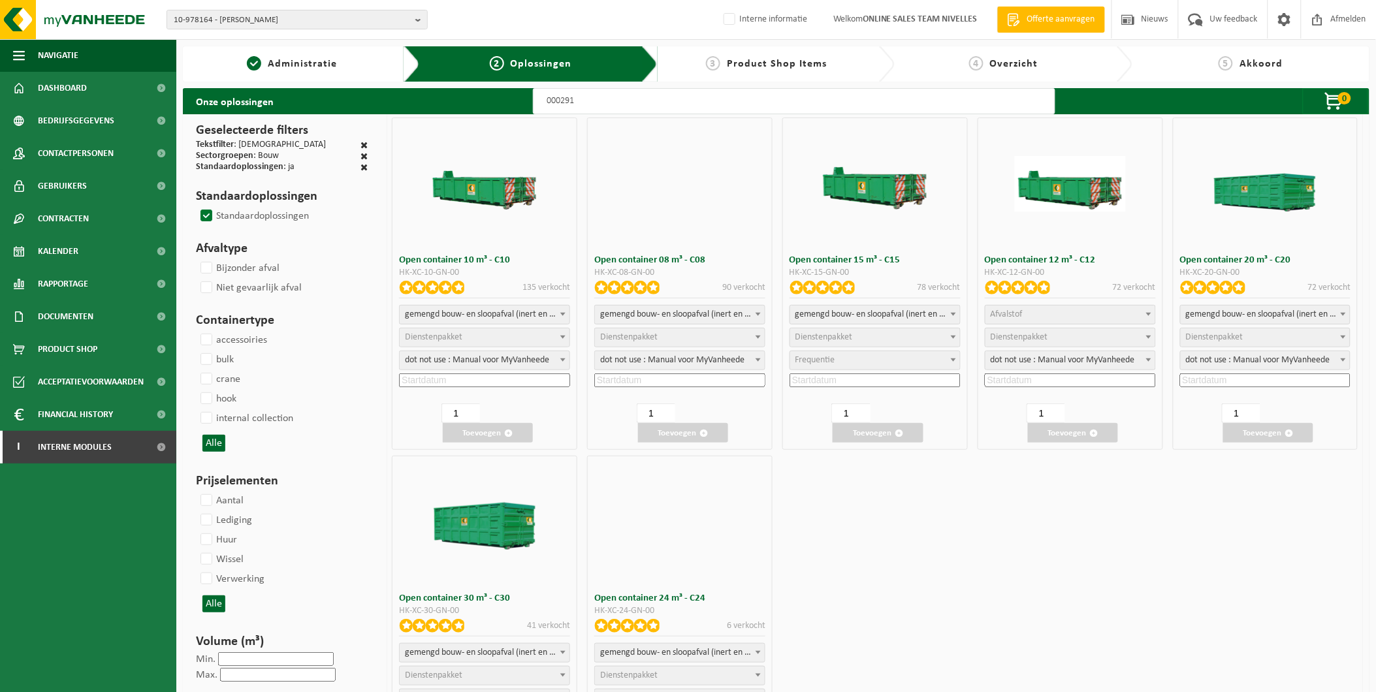
select select
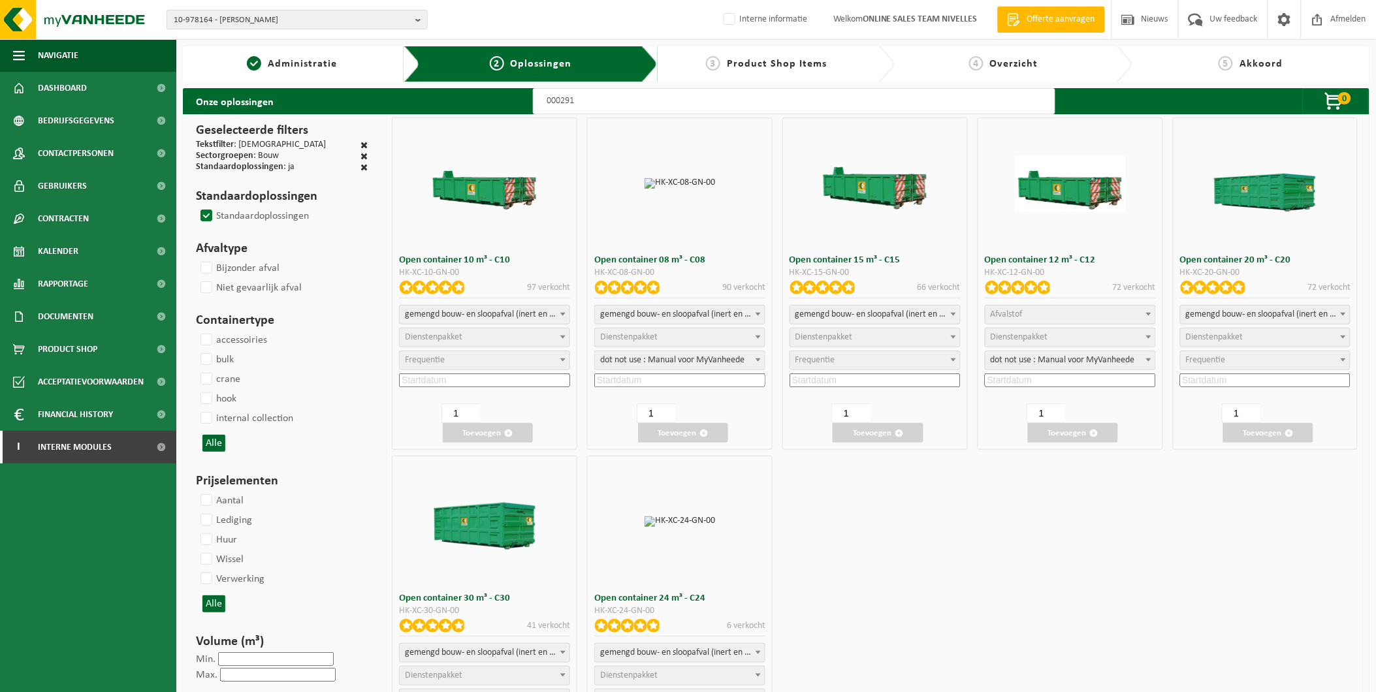
select select
select select "197"
select select
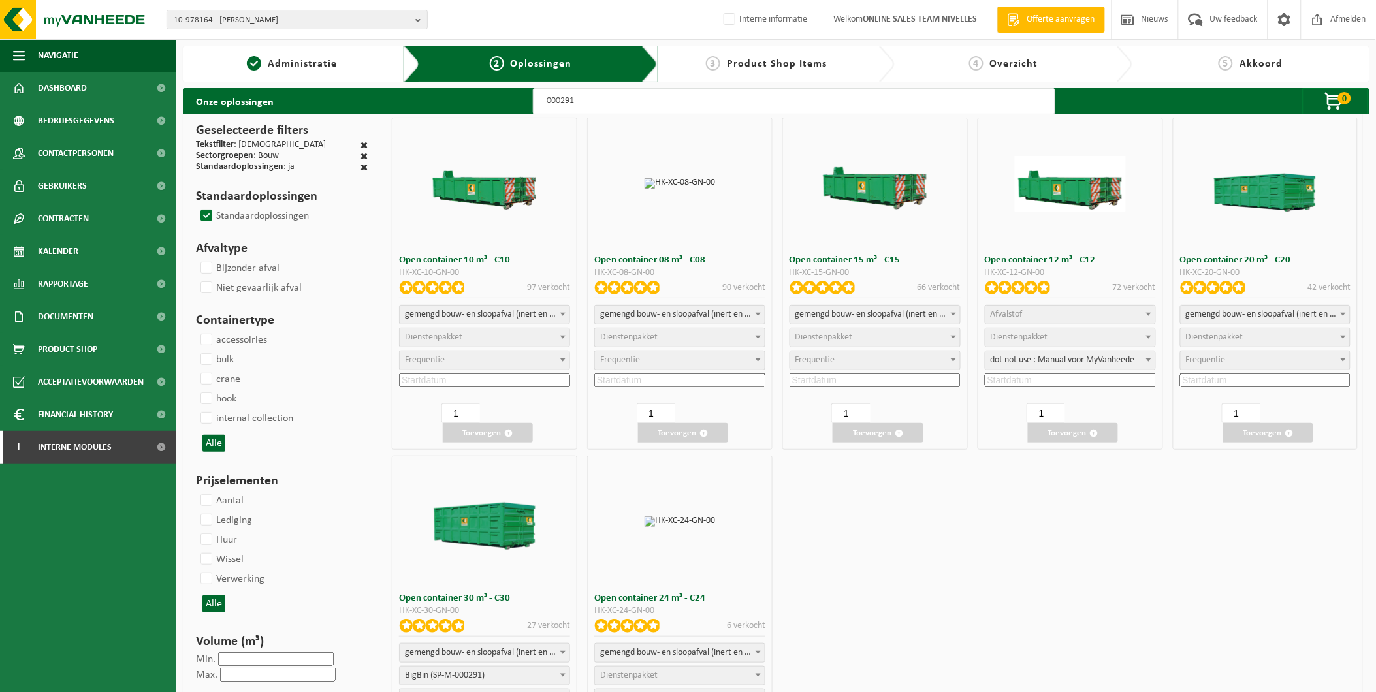
select select "197"
select select
select select "197"
select select
select select "25"
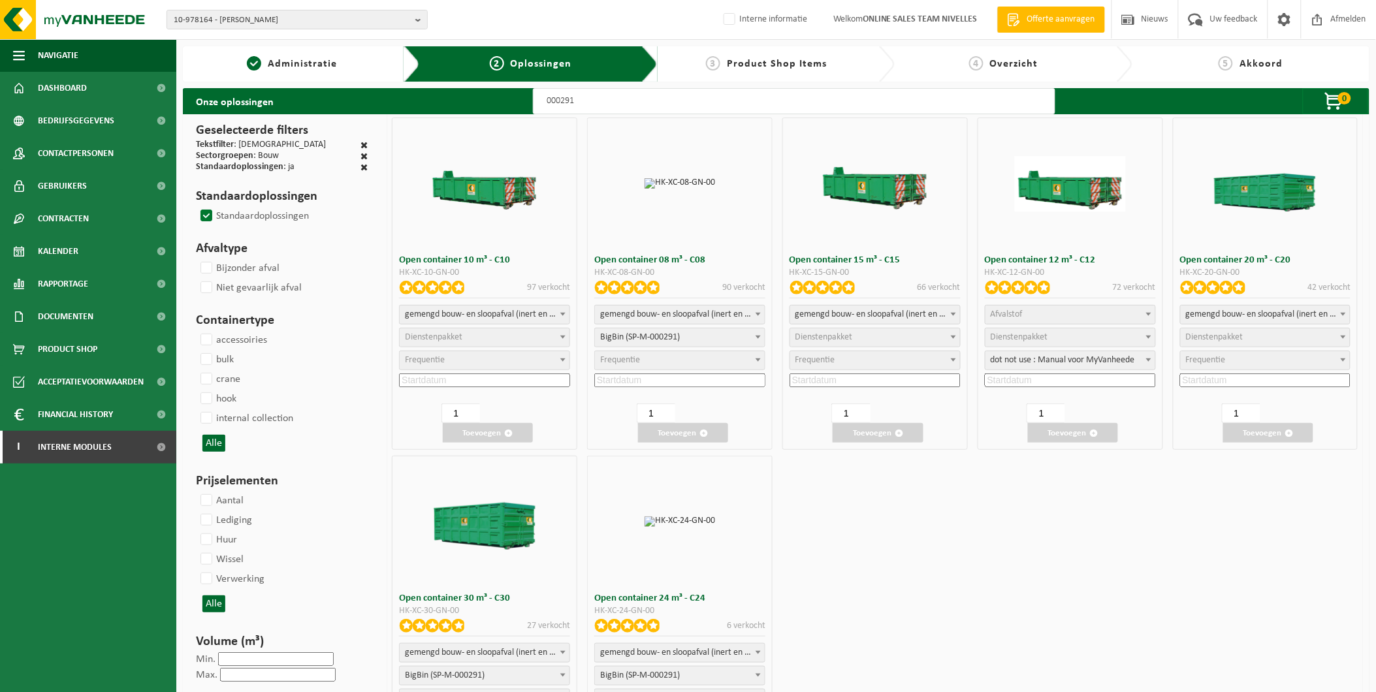
select select "25"
click at [660, 383] on input at bounding box center [679, 381] width 171 height 14
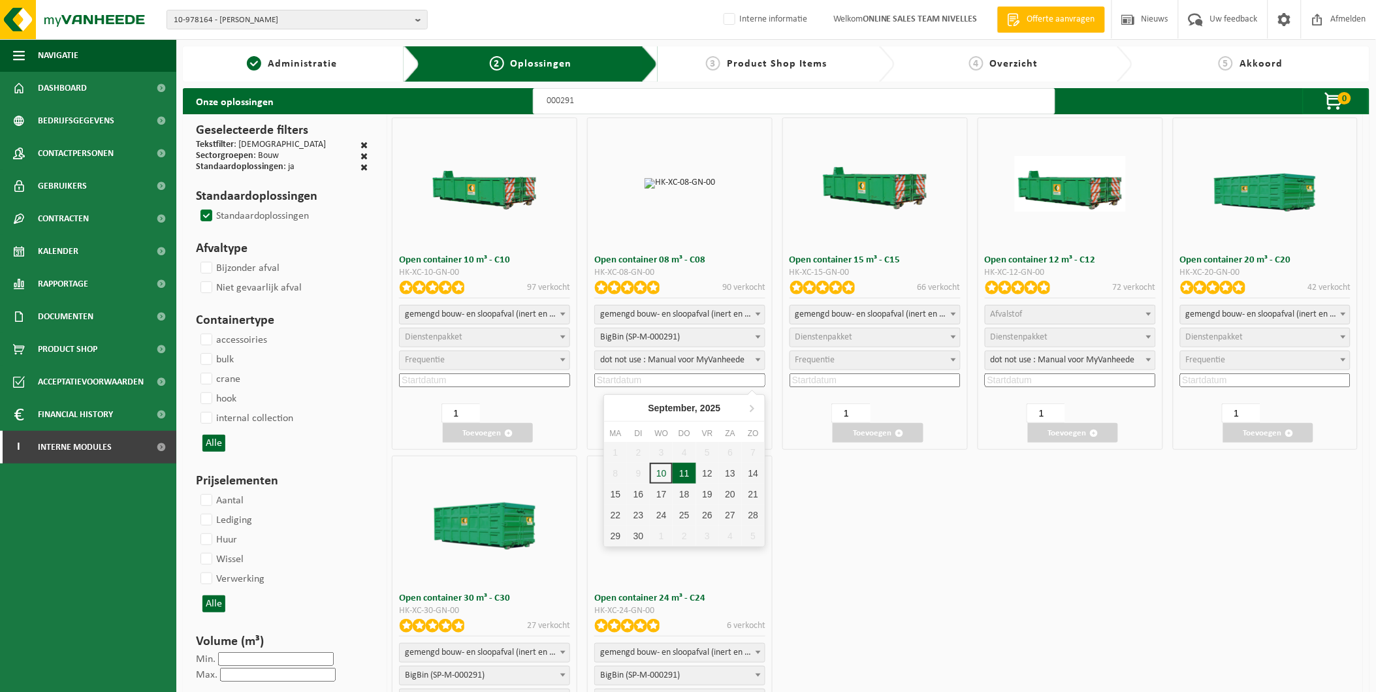
click at [683, 474] on div "11" at bounding box center [684, 473] width 23 height 21
type input "2025-09-11"
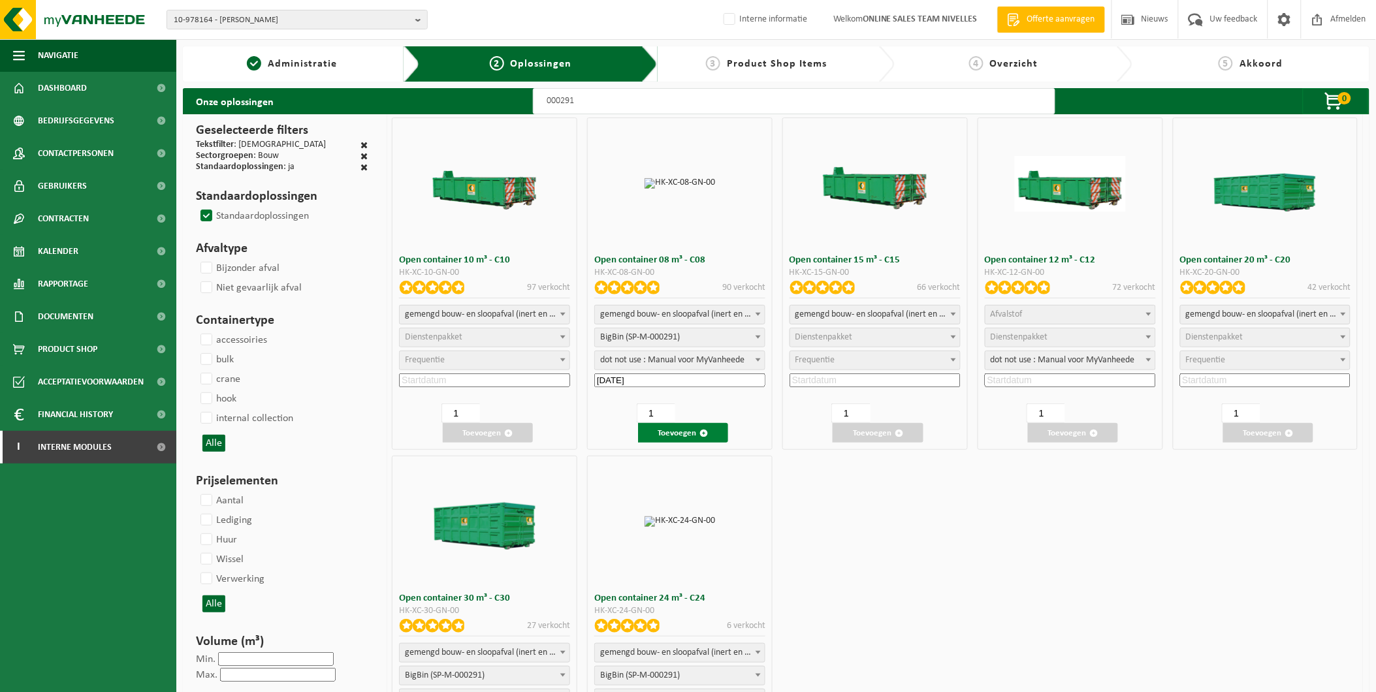
click at [675, 427] on button "Toevoegen" at bounding box center [683, 433] width 90 height 20
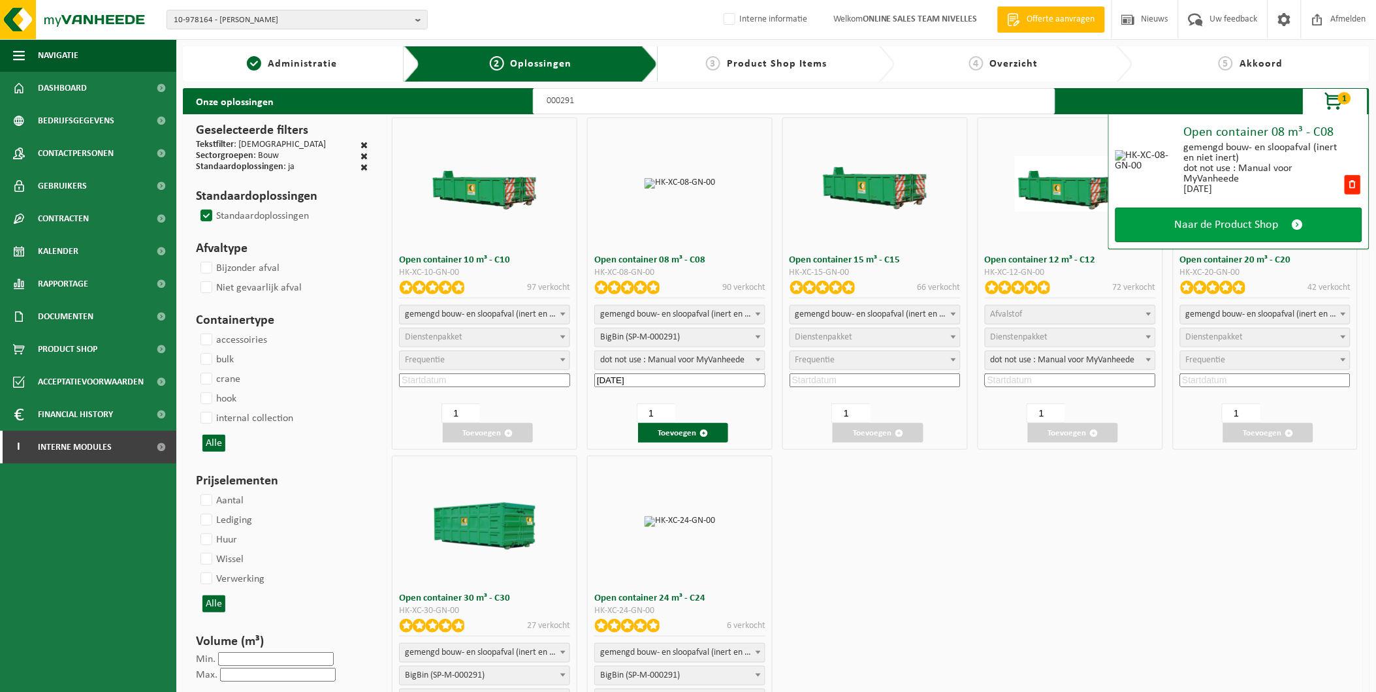
click at [1220, 229] on span "Naar de Product Shop" at bounding box center [1227, 225] width 104 height 14
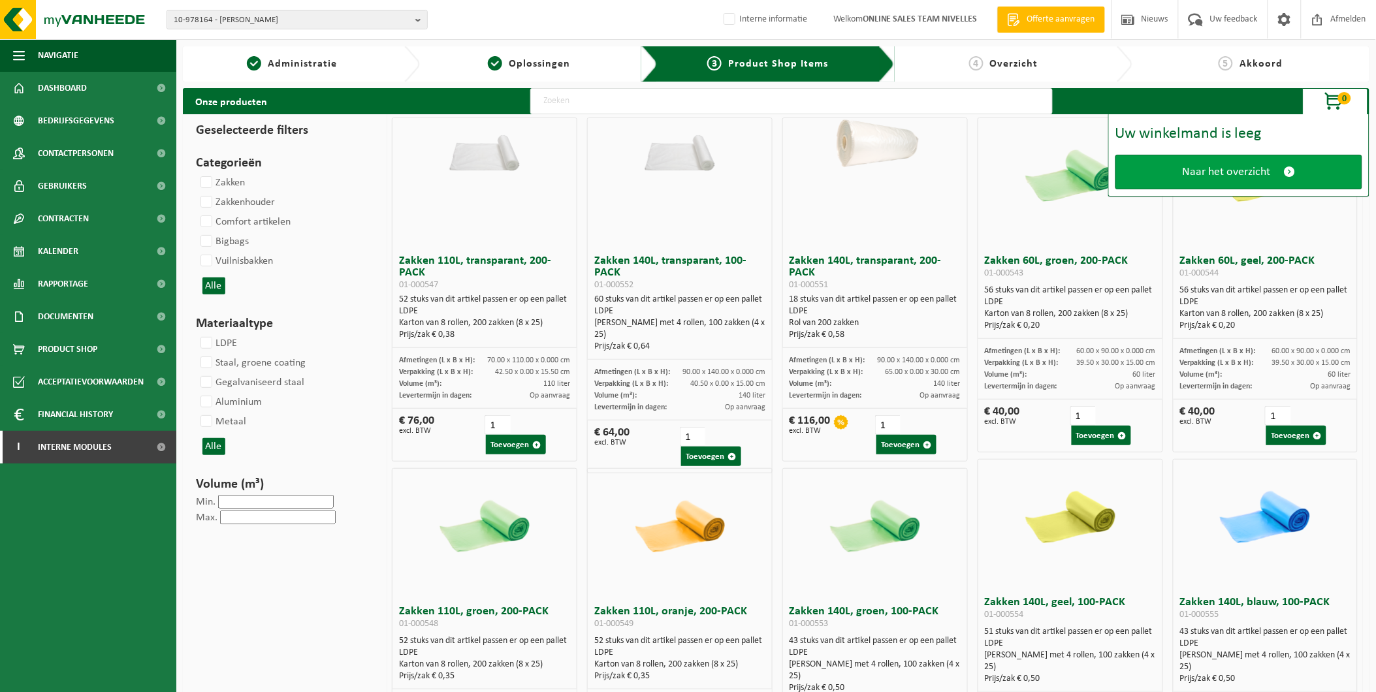
click at [1192, 181] on link "Naar het overzicht" at bounding box center [1239, 172] width 247 height 35
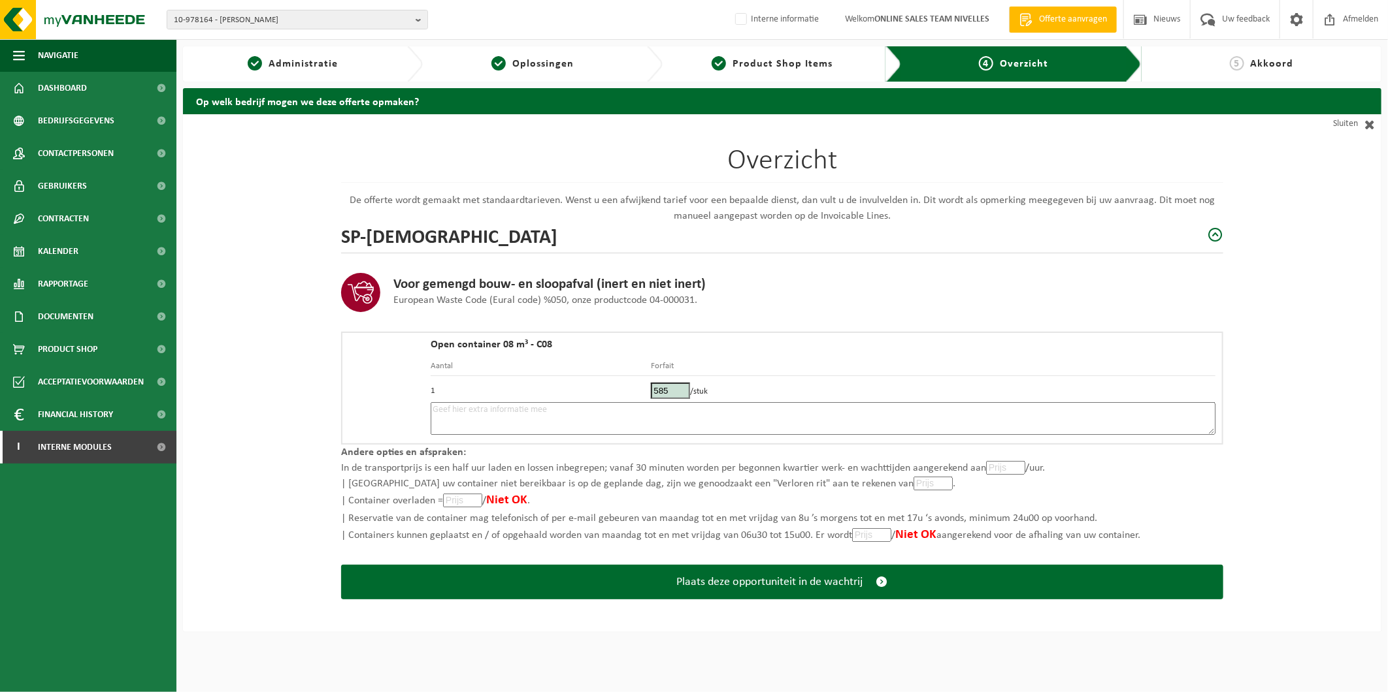
click at [519, 425] on textarea at bounding box center [822, 418] width 785 height 33
click at [185, 376] on div "Overzicht De offerte wordt gemaakt met standaardtarieven. Wenst u een afwijkend…" at bounding box center [782, 373] width 1198 height 518
click at [591, 406] on textarea "Placement 11/09 - bricaillons -" at bounding box center [822, 418] width 785 height 33
paste textarea "+33651084963"
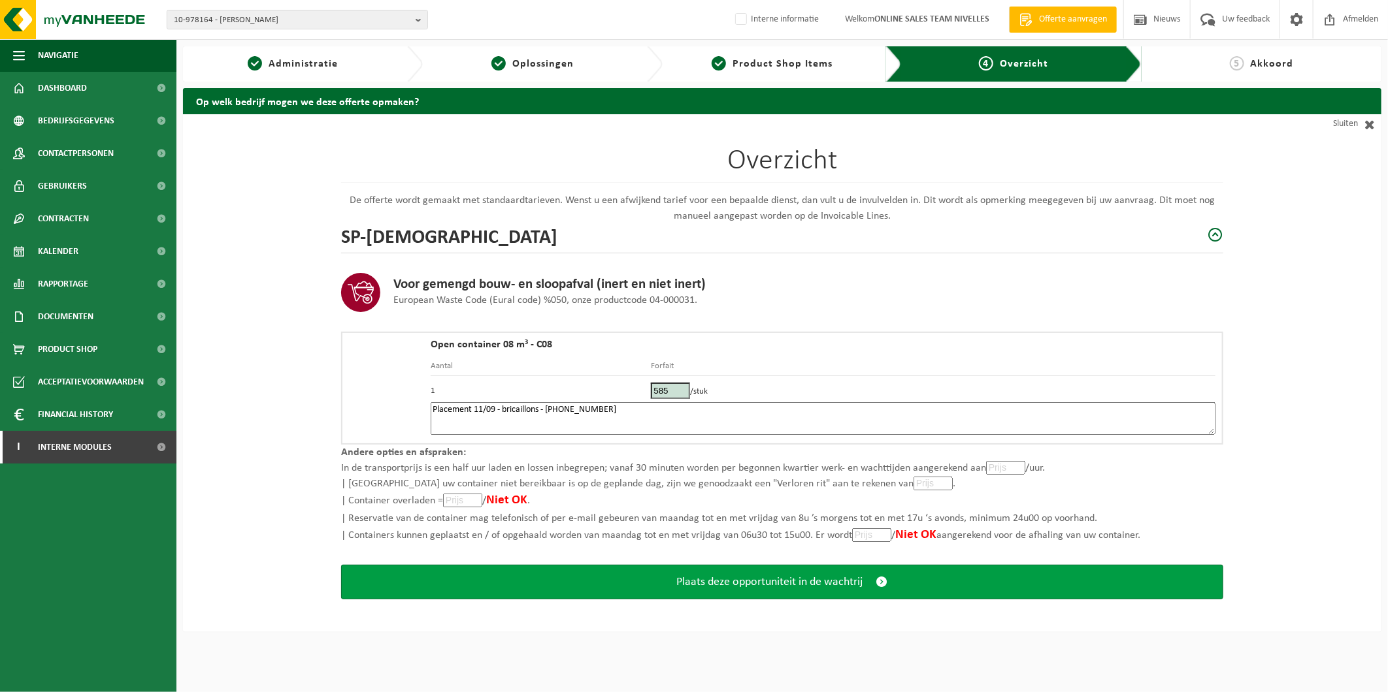
type textarea "Placement 11/09 - bricaillons - +33651084963"
click at [604, 570] on button "Plaats deze opportuniteit in de wachtrij" at bounding box center [782, 582] width 882 height 35
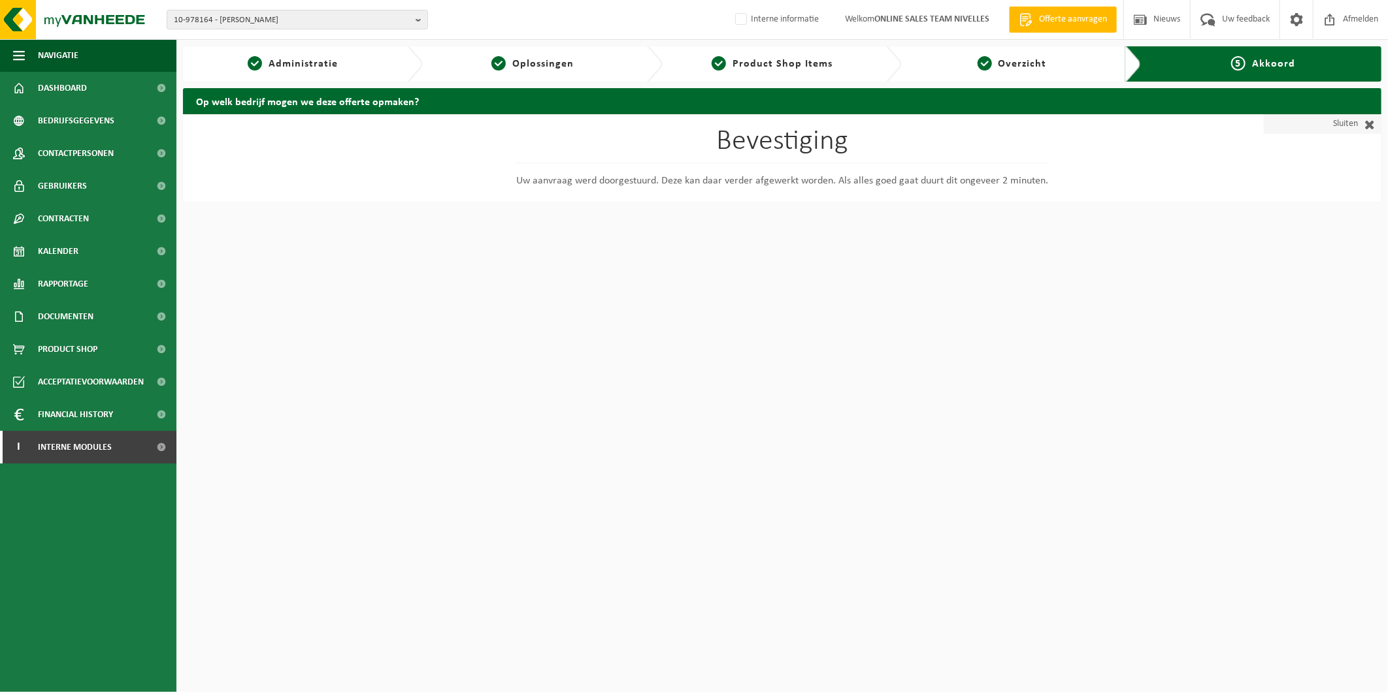
click at [1348, 132] on link "Sluiten" at bounding box center [1322, 124] width 118 height 20
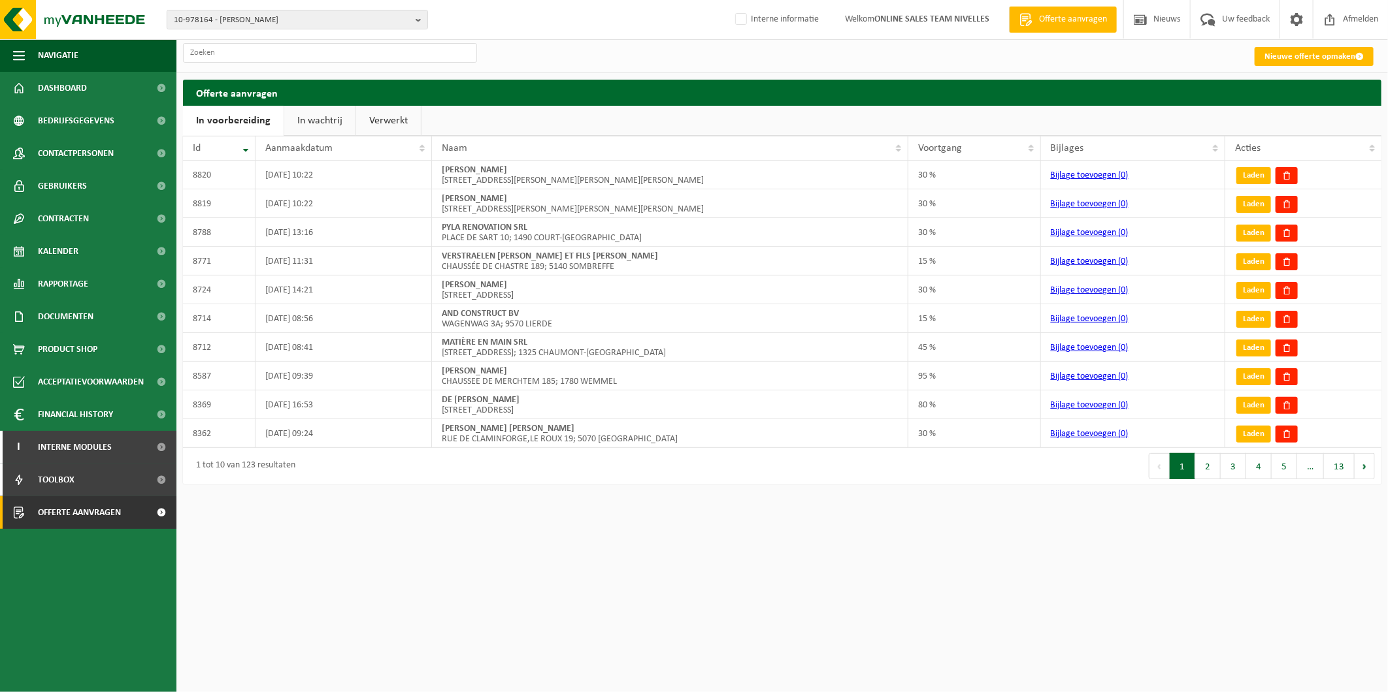
click at [323, 116] on link "In wachtrij" at bounding box center [319, 121] width 71 height 30
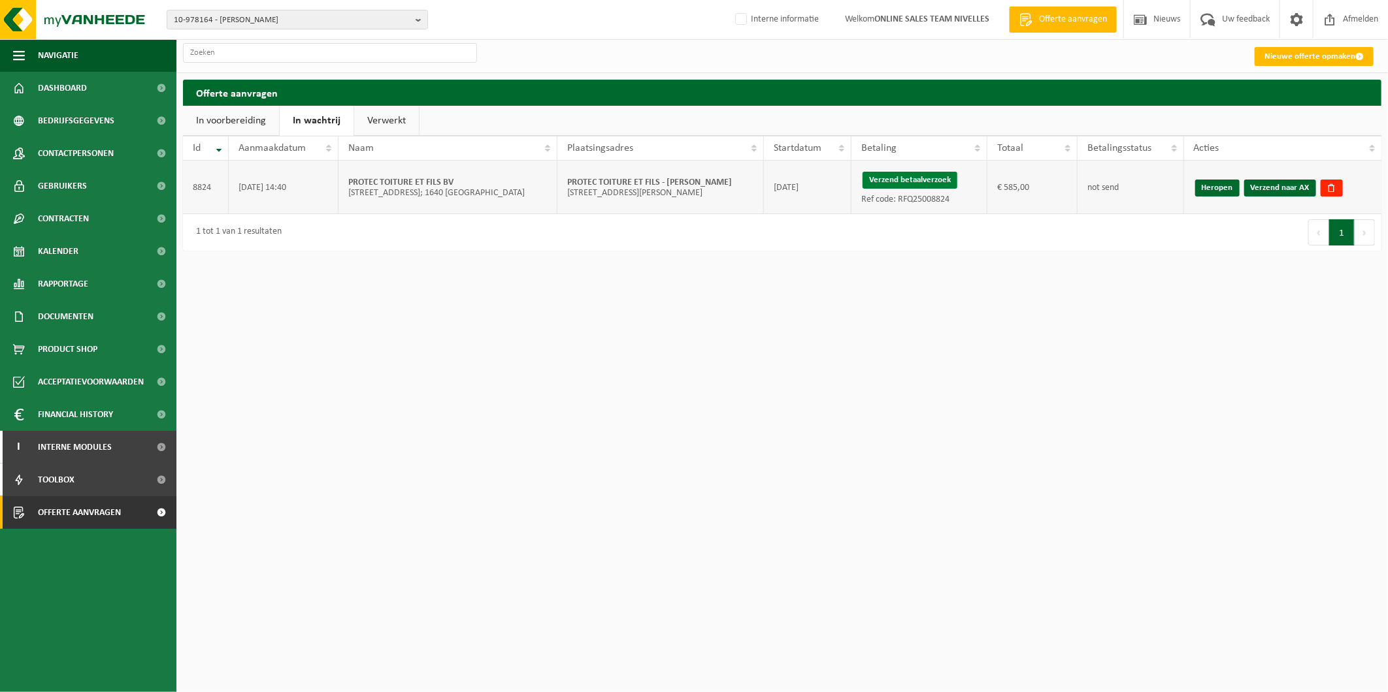
click at [909, 179] on button "Verzend betaalverzoek" at bounding box center [909, 180] width 95 height 17
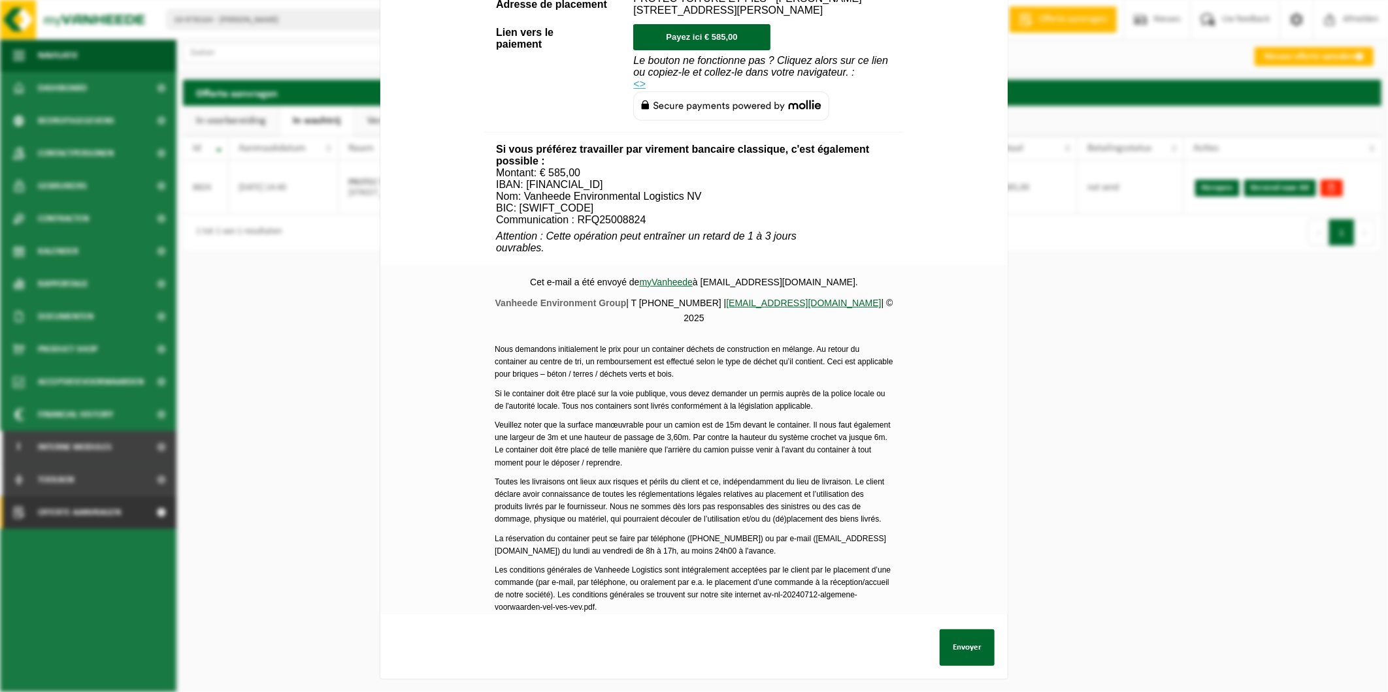
scroll to position [367, 0]
click at [958, 641] on button "Envoyer" at bounding box center [966, 648] width 55 height 37
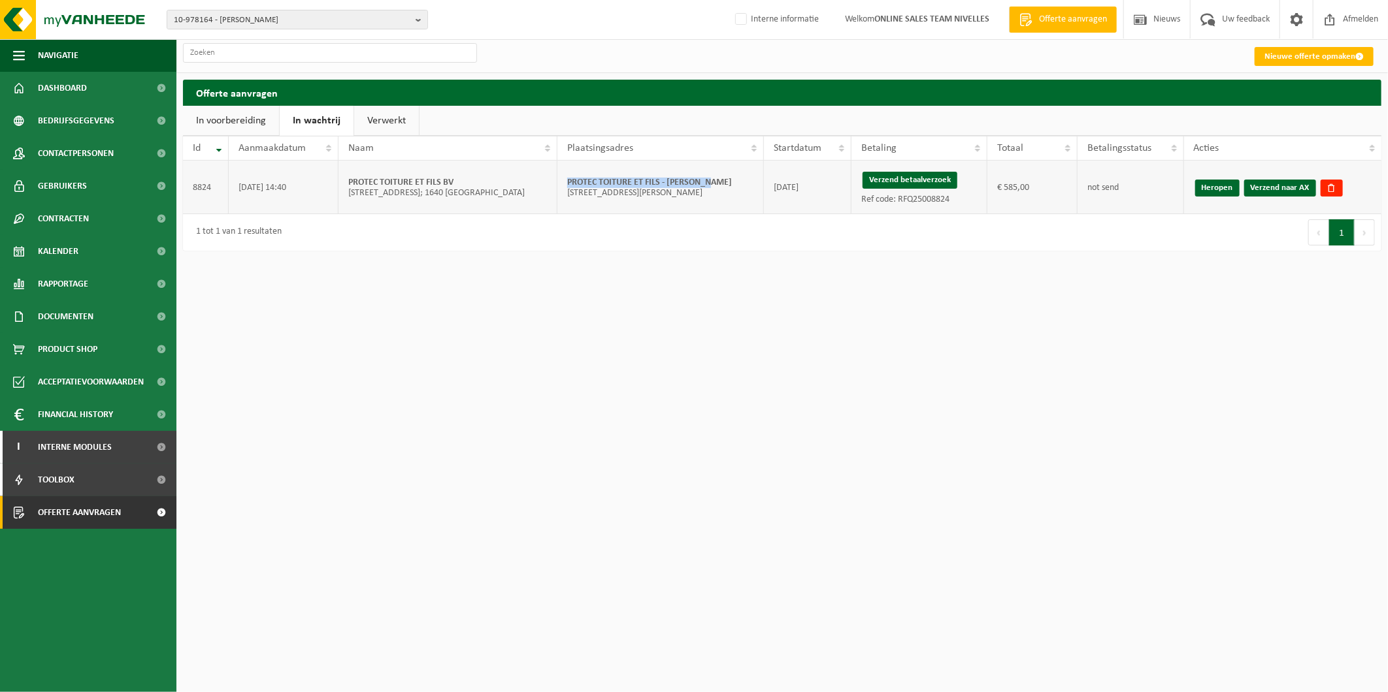
drag, startPoint x: 723, startPoint y: 183, endPoint x: 566, endPoint y: 176, distance: 157.6
click at [566, 176] on td "PROTEC TOITURE ET FILS - AUDERGHEM [STREET_ADDRESS][PERSON_NAME]; 1160 AUDERGHEM" at bounding box center [660, 188] width 206 height 54
copy strong "PROTEC TOITURE ET FILS - [PERSON_NAME]"
click at [1277, 382] on div "10-978164 - [PERSON_NAME] 10-978164 - [PERSON_NAME] 10-978163 - [PERSON_NAME] -…" at bounding box center [694, 346] width 1388 height 692
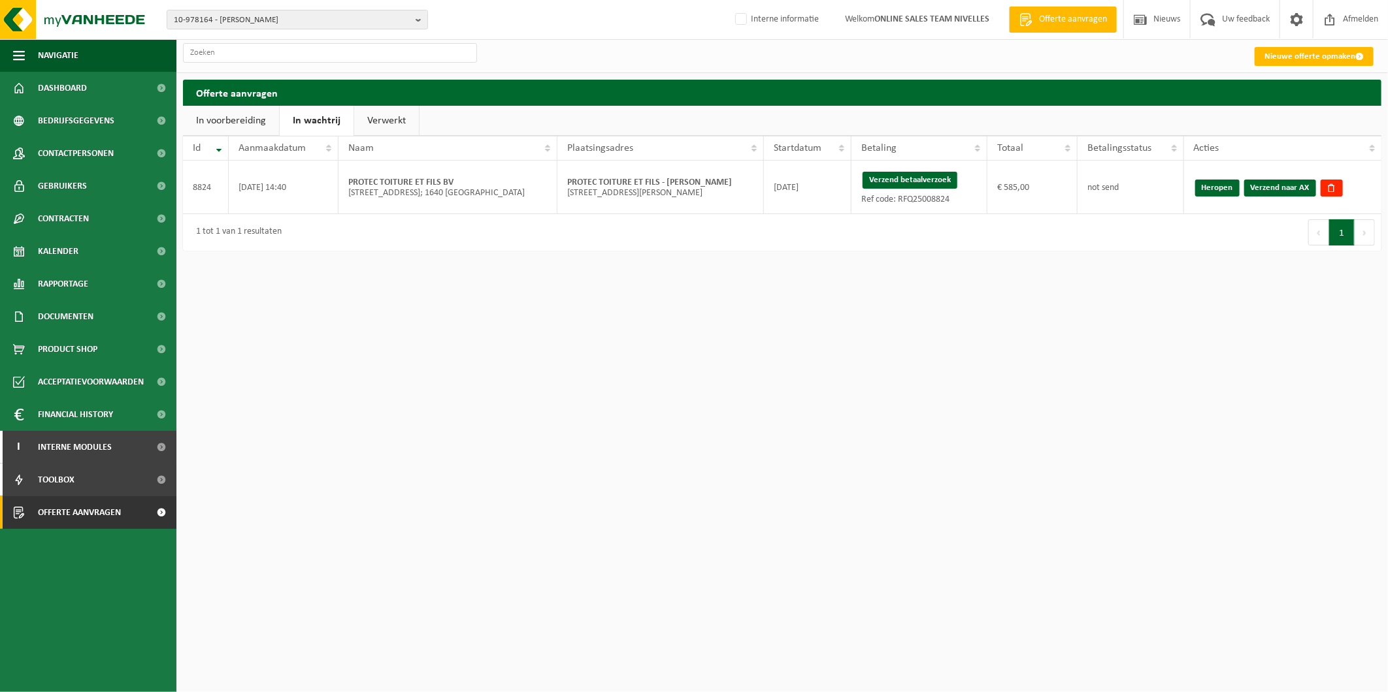
drag, startPoint x: 1189, startPoint y: 381, endPoint x: 1250, endPoint y: 255, distance: 139.7
click at [1195, 373] on div "10-978164 - [PERSON_NAME] 10-978164 - [PERSON_NAME] 10-978163 - [PERSON_NAME] -…" at bounding box center [694, 346] width 1388 height 692
click at [1273, 187] on link "Verzend naar AX" at bounding box center [1280, 188] width 72 height 17
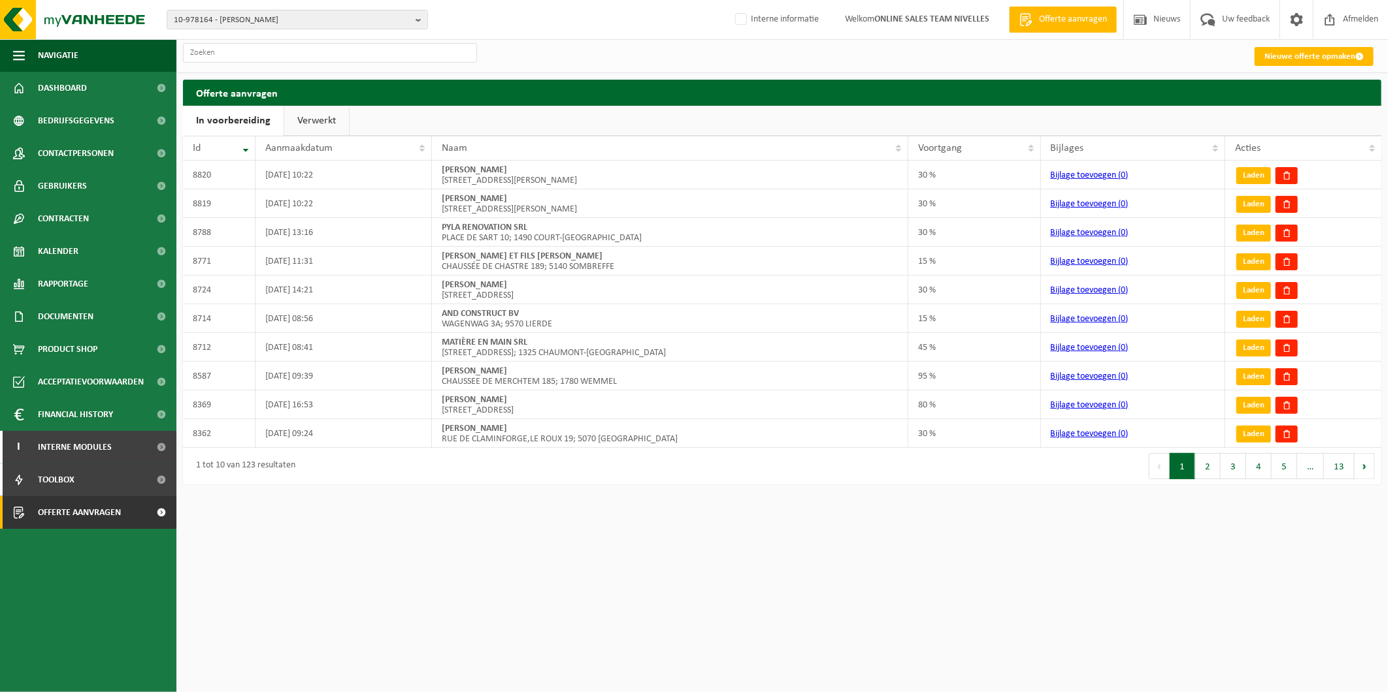
click at [319, 118] on link "Verwerkt" at bounding box center [316, 121] width 65 height 30
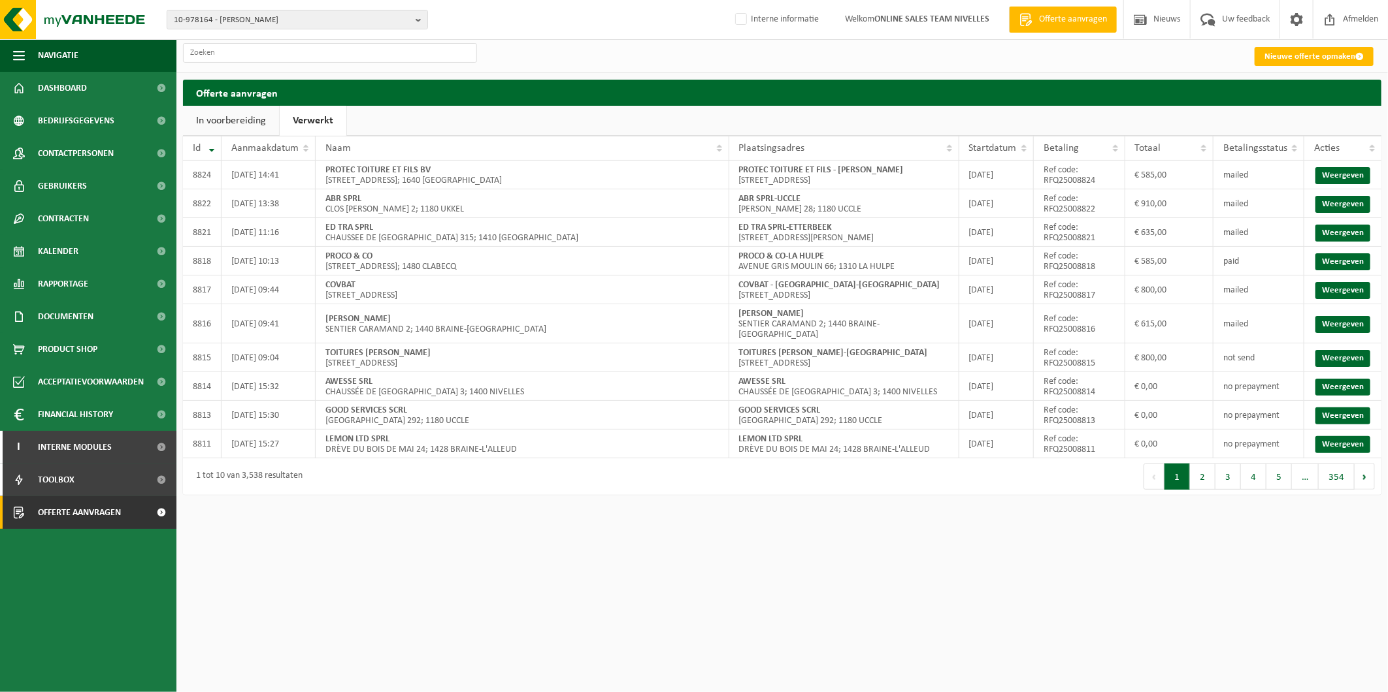
click at [1269, 593] on html "10-978164 - [PERSON_NAME] 10-978164 - [PERSON_NAME] 10-978163 - [PERSON_NAME] -…" at bounding box center [694, 346] width 1388 height 692
click at [1256, 593] on html "10-978164 - [PERSON_NAME] 10-978164 - [PERSON_NAME] 10-978163 - [PERSON_NAME] -…" at bounding box center [694, 346] width 1388 height 692
